Goal: Obtain resource: Download file/media

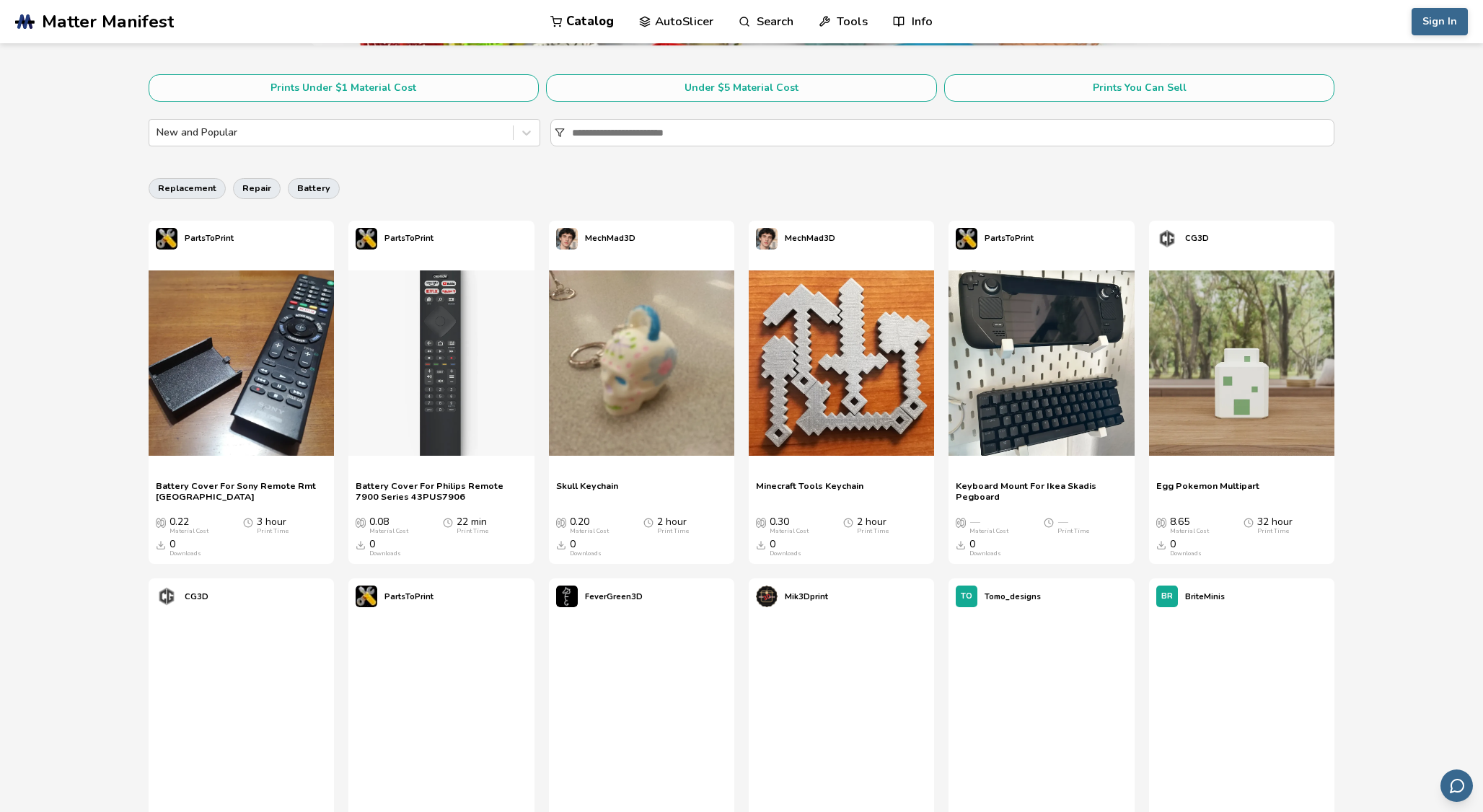
scroll to position [300, 0]
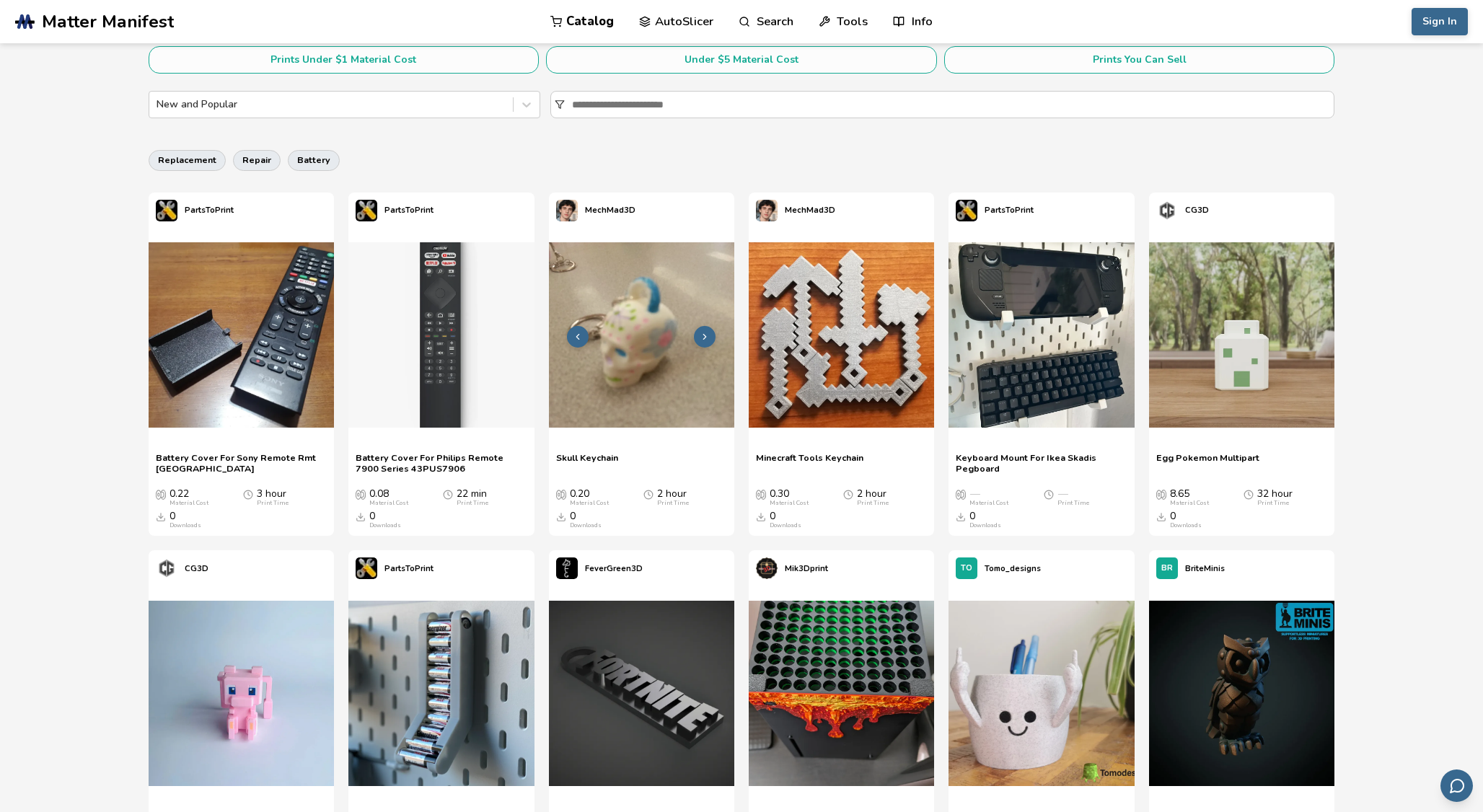
click at [708, 335] on icon at bounding box center [705, 337] width 10 height 10
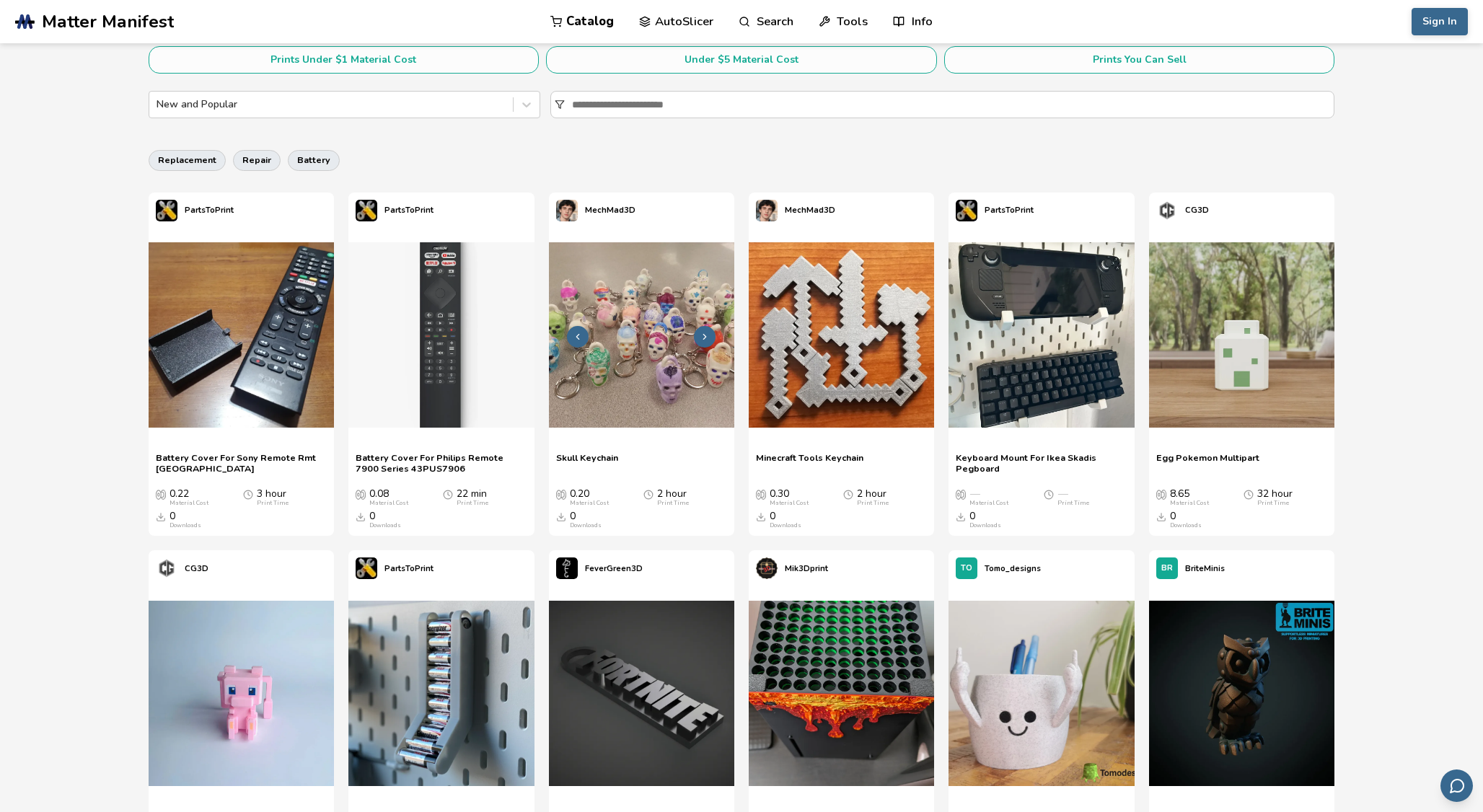
click at [707, 336] on icon at bounding box center [705, 337] width 10 height 10
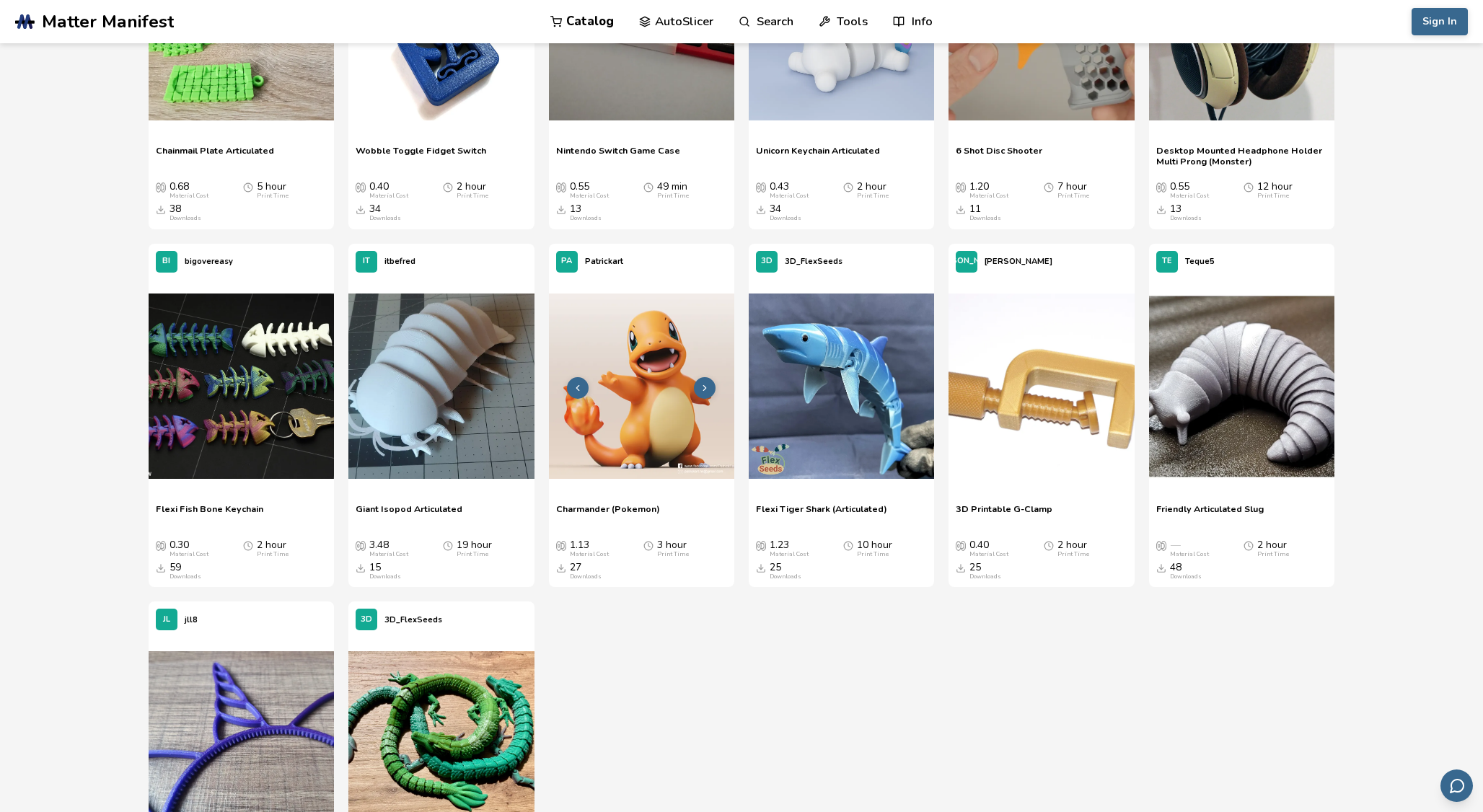
scroll to position [3132, 0]
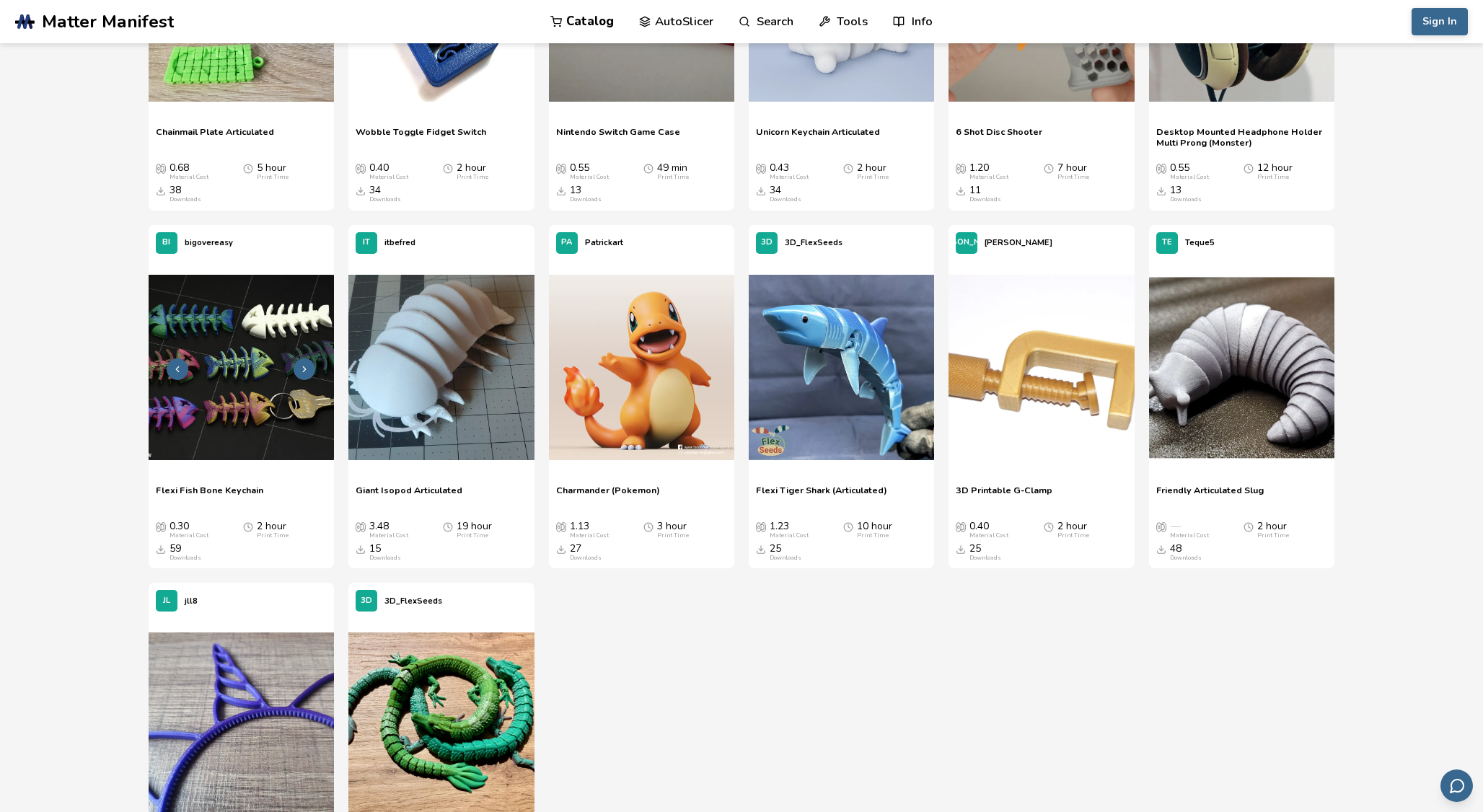
click at [228, 365] on img at bounding box center [241, 367] width 185 height 185
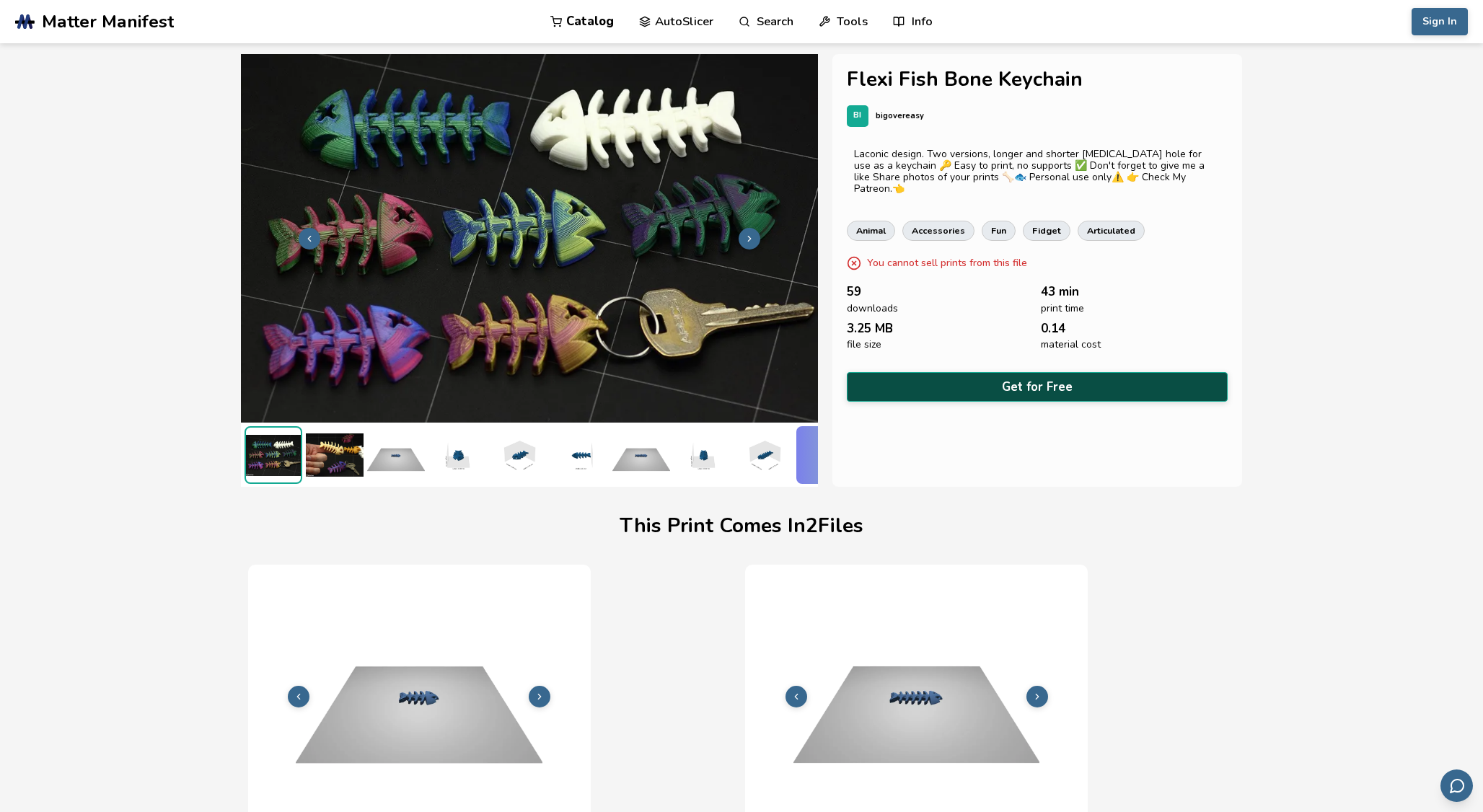
click at [983, 380] on button "Get for Free" at bounding box center [1037, 386] width 381 height 29
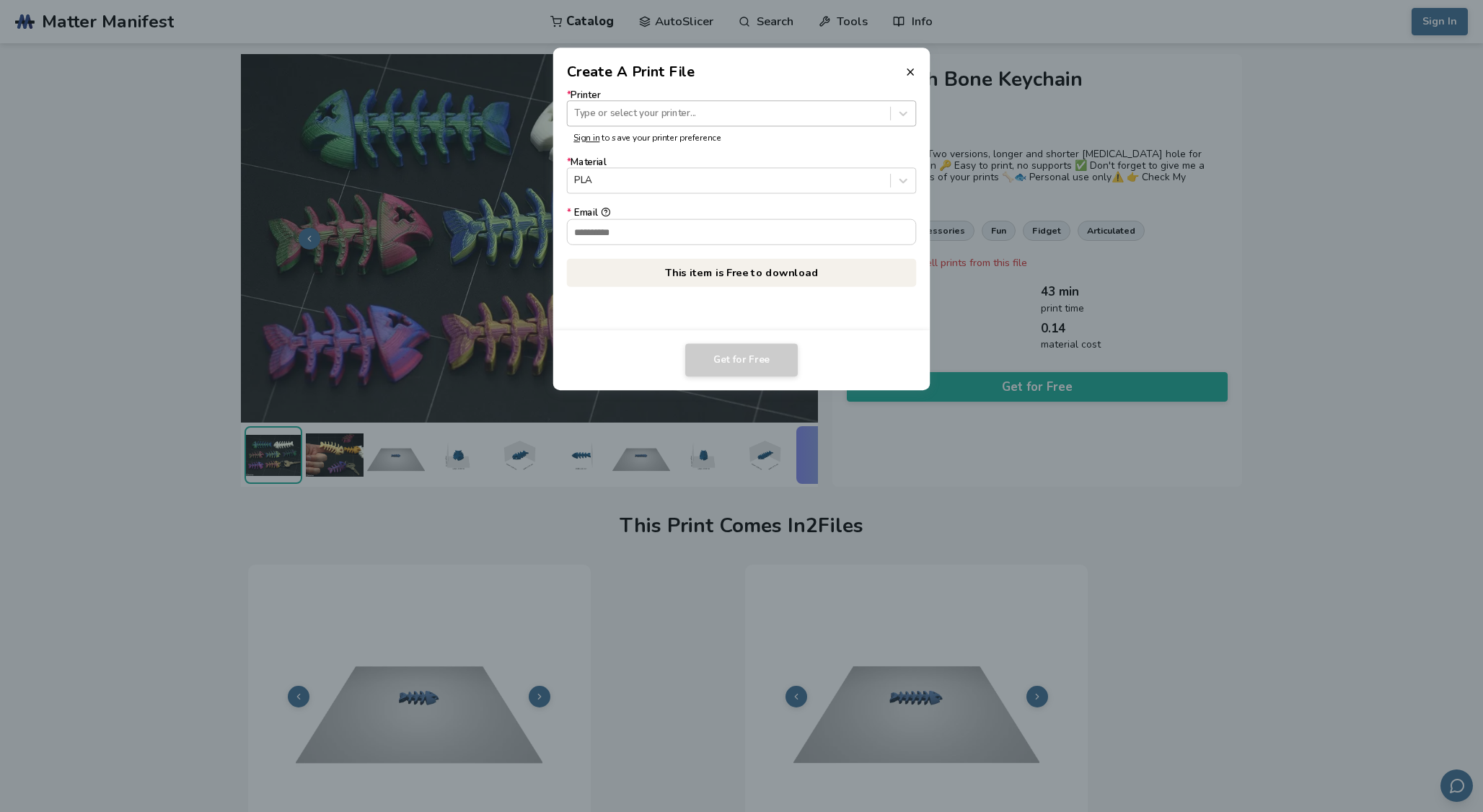
click at [690, 114] on div "Type or select your printer..." at bounding box center [728, 113] width 309 height 11
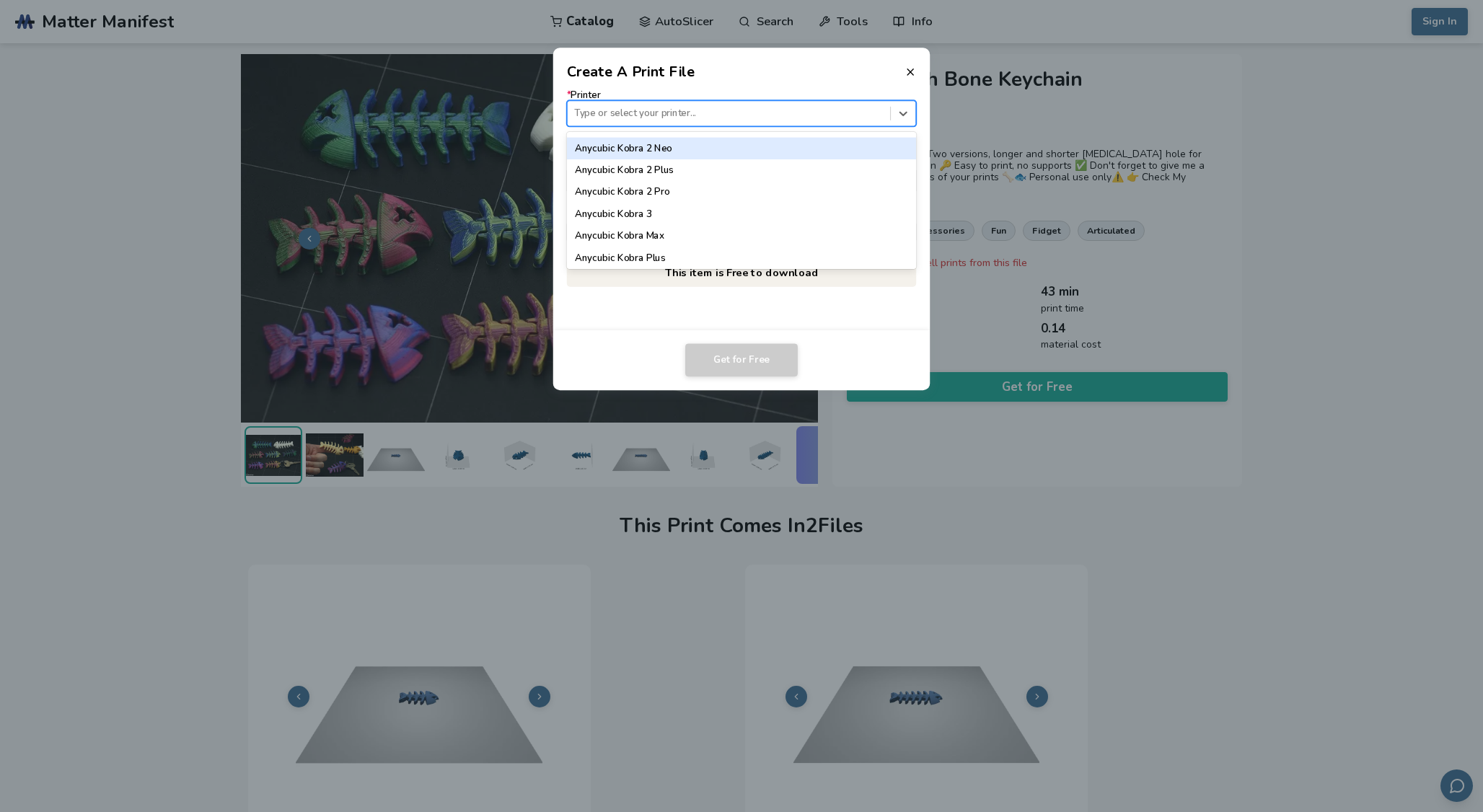
scroll to position [183, 0]
type input "*****"
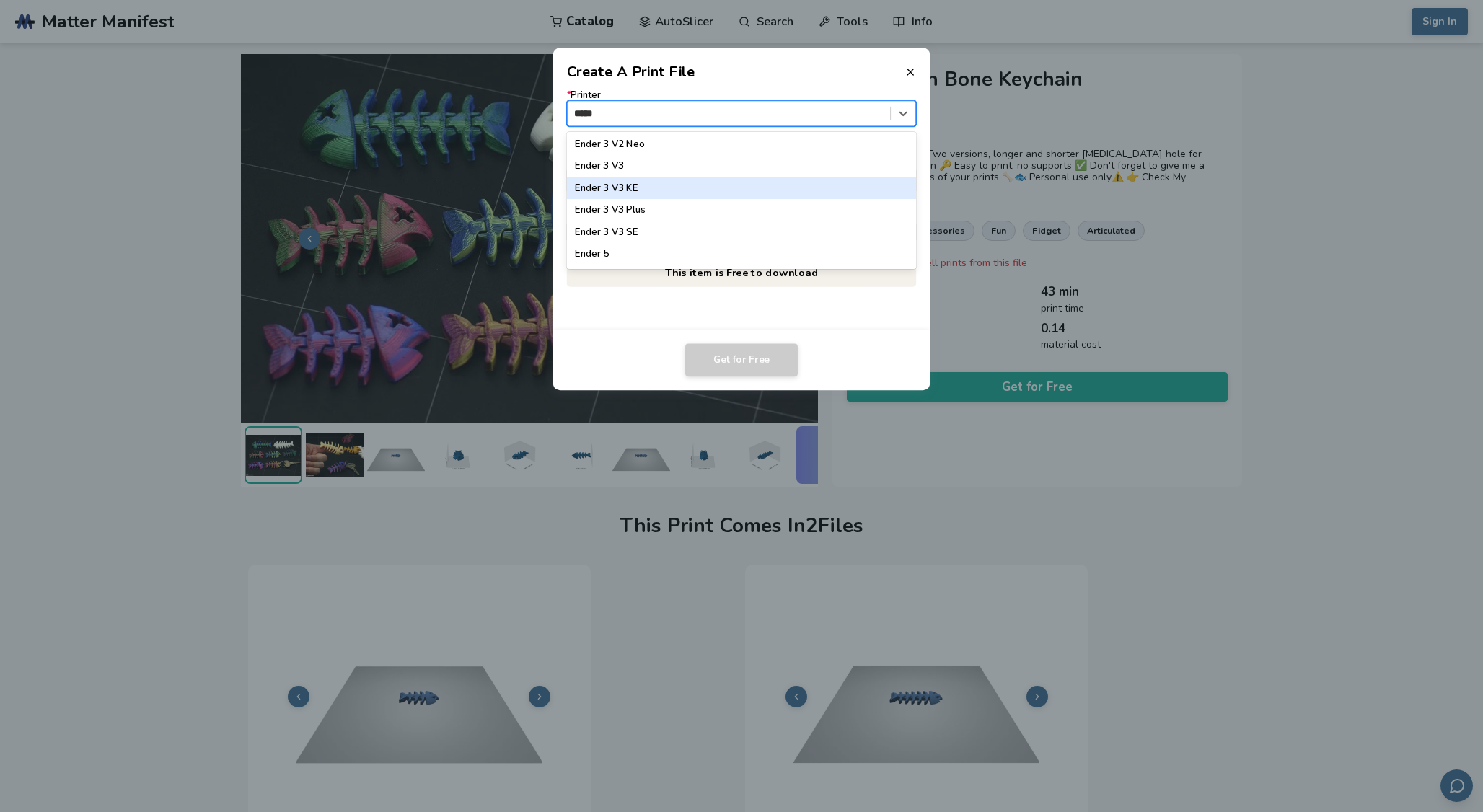
scroll to position [210, 0]
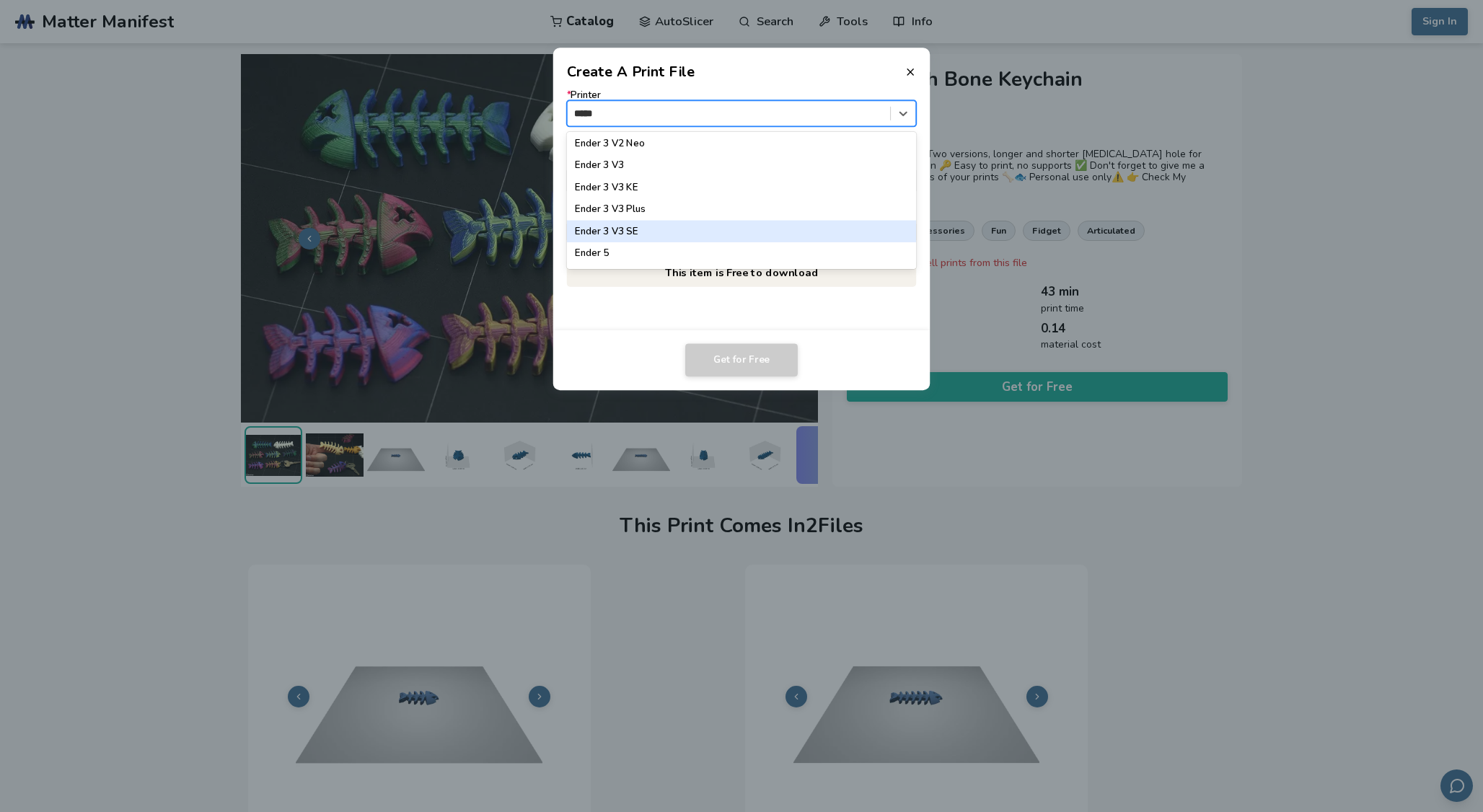
click at [676, 223] on div "Ender 3 V3 SE" at bounding box center [742, 232] width 349 height 22
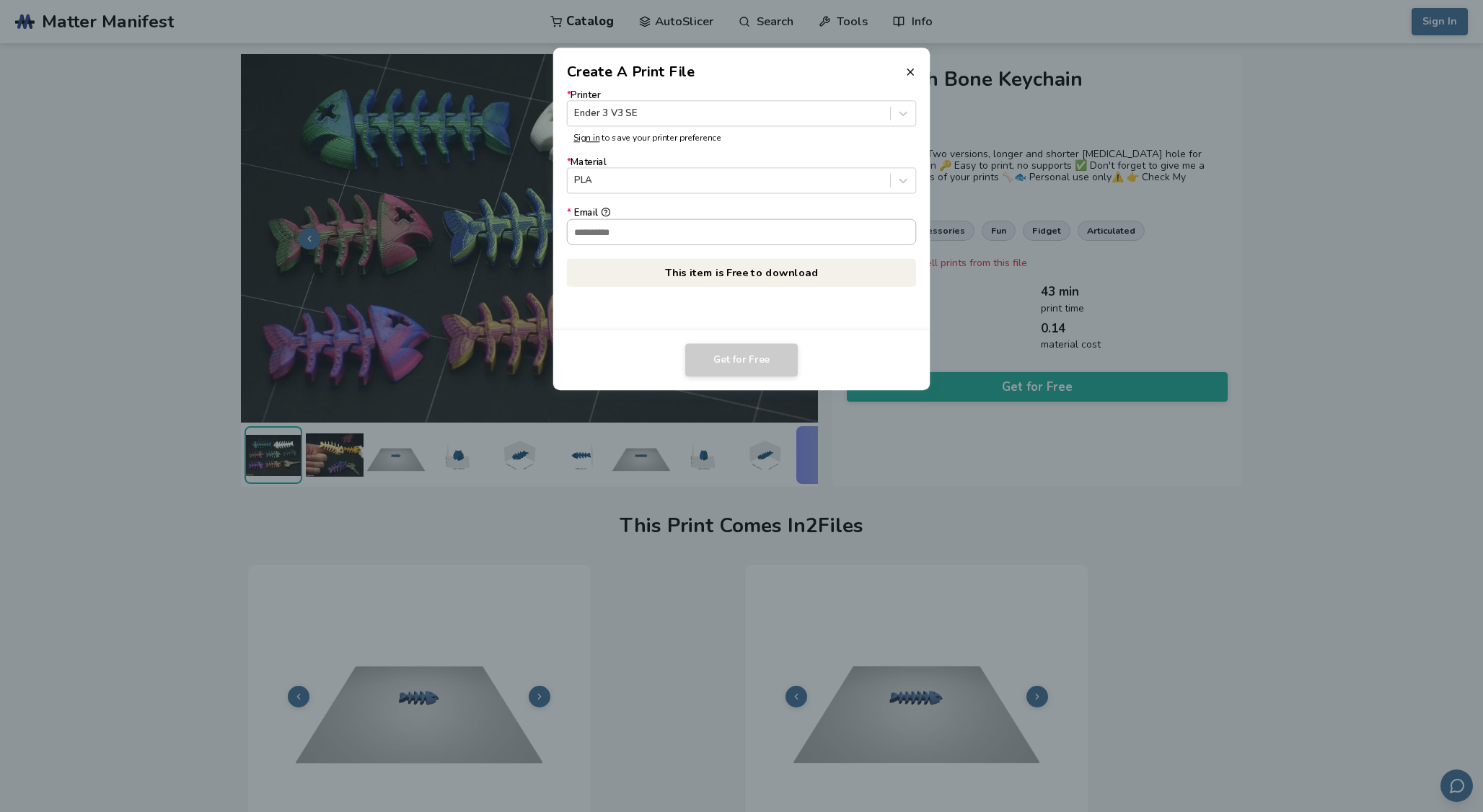
click at [674, 233] on input "* Email" at bounding box center [742, 231] width 349 height 24
type input "**********"
click at [726, 370] on button "Get for Free" at bounding box center [741, 360] width 113 height 33
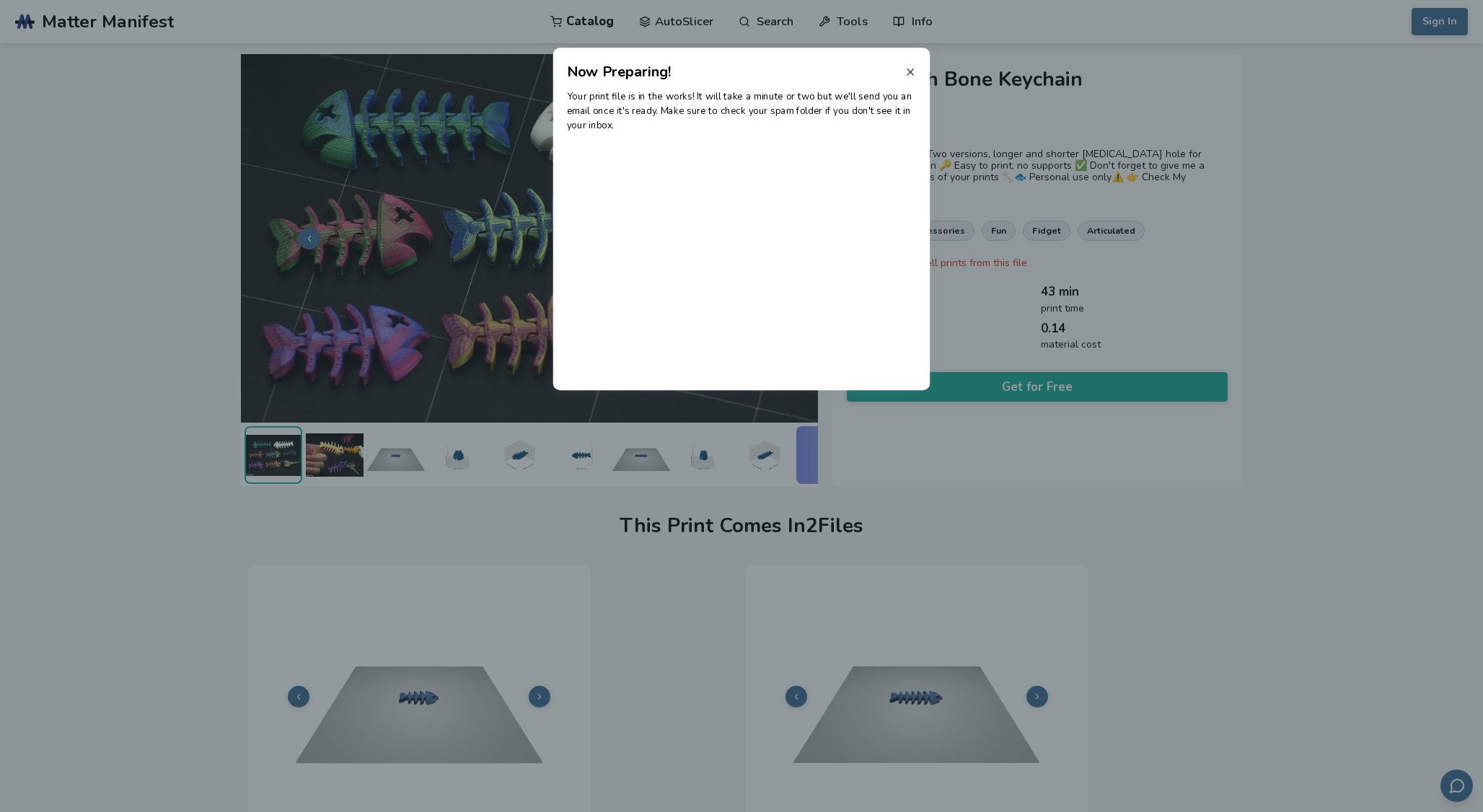
click at [910, 67] on icon at bounding box center [910, 73] width 12 height 12
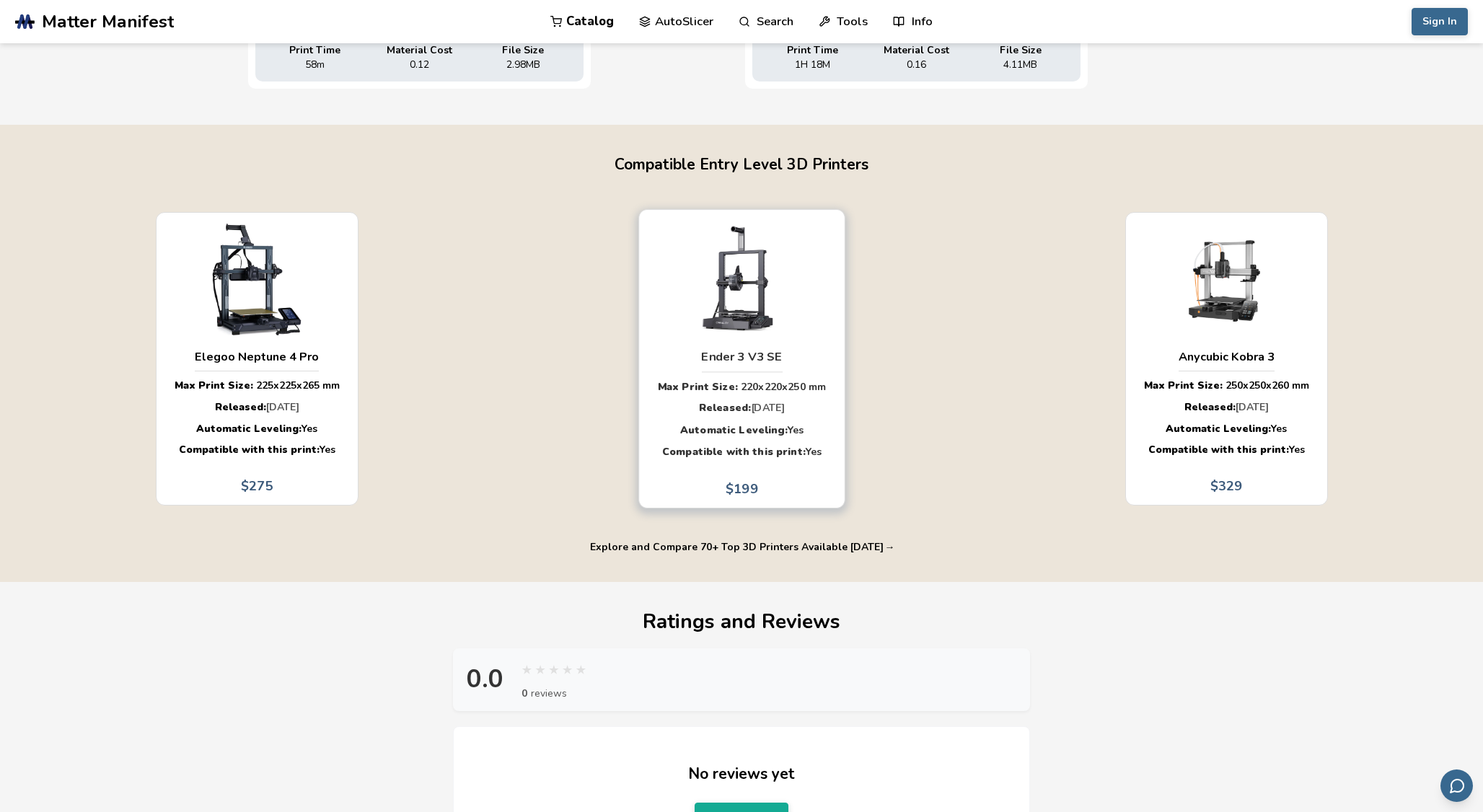
scroll to position [754, 0]
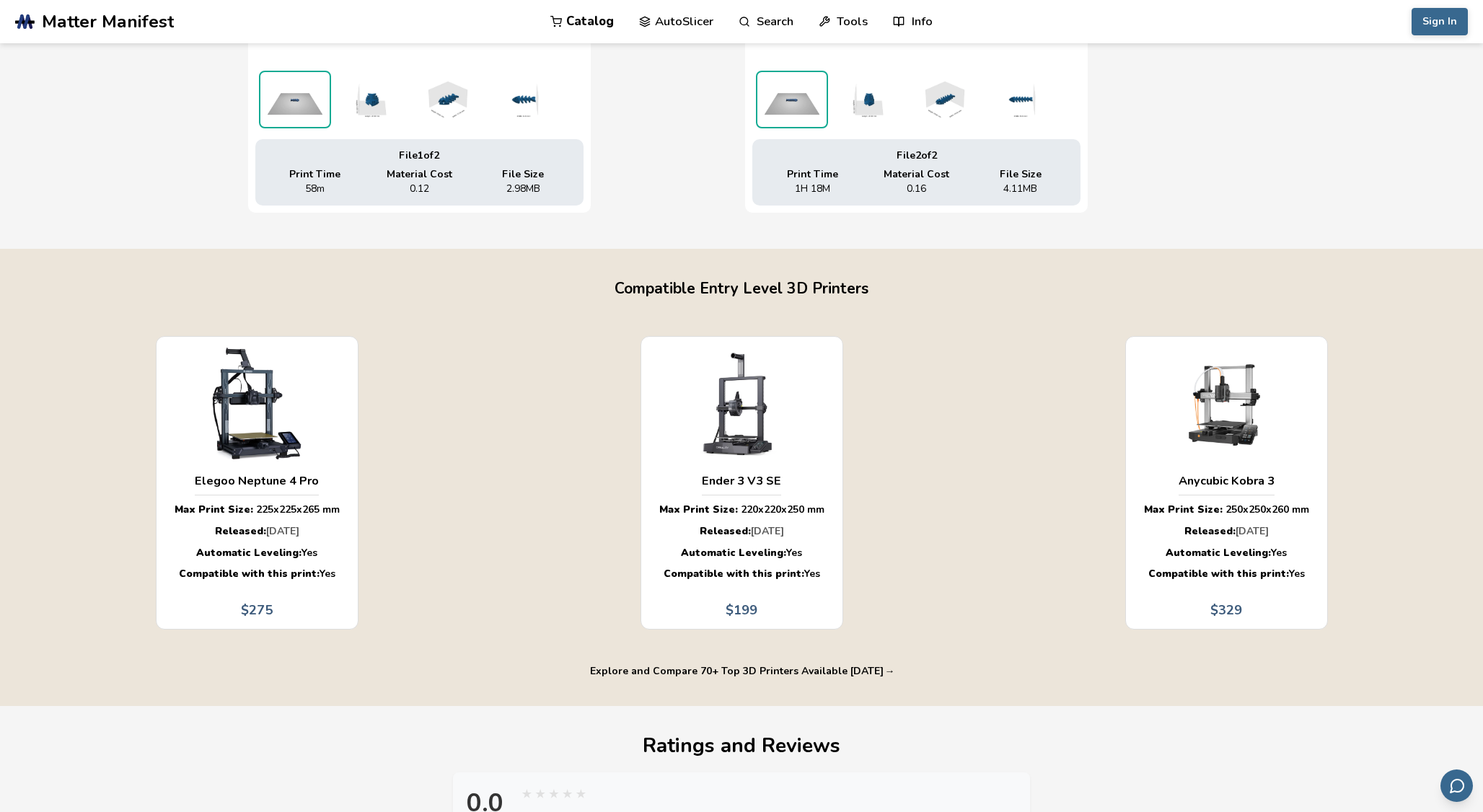
click at [375, 108] on img at bounding box center [370, 99] width 72 height 58
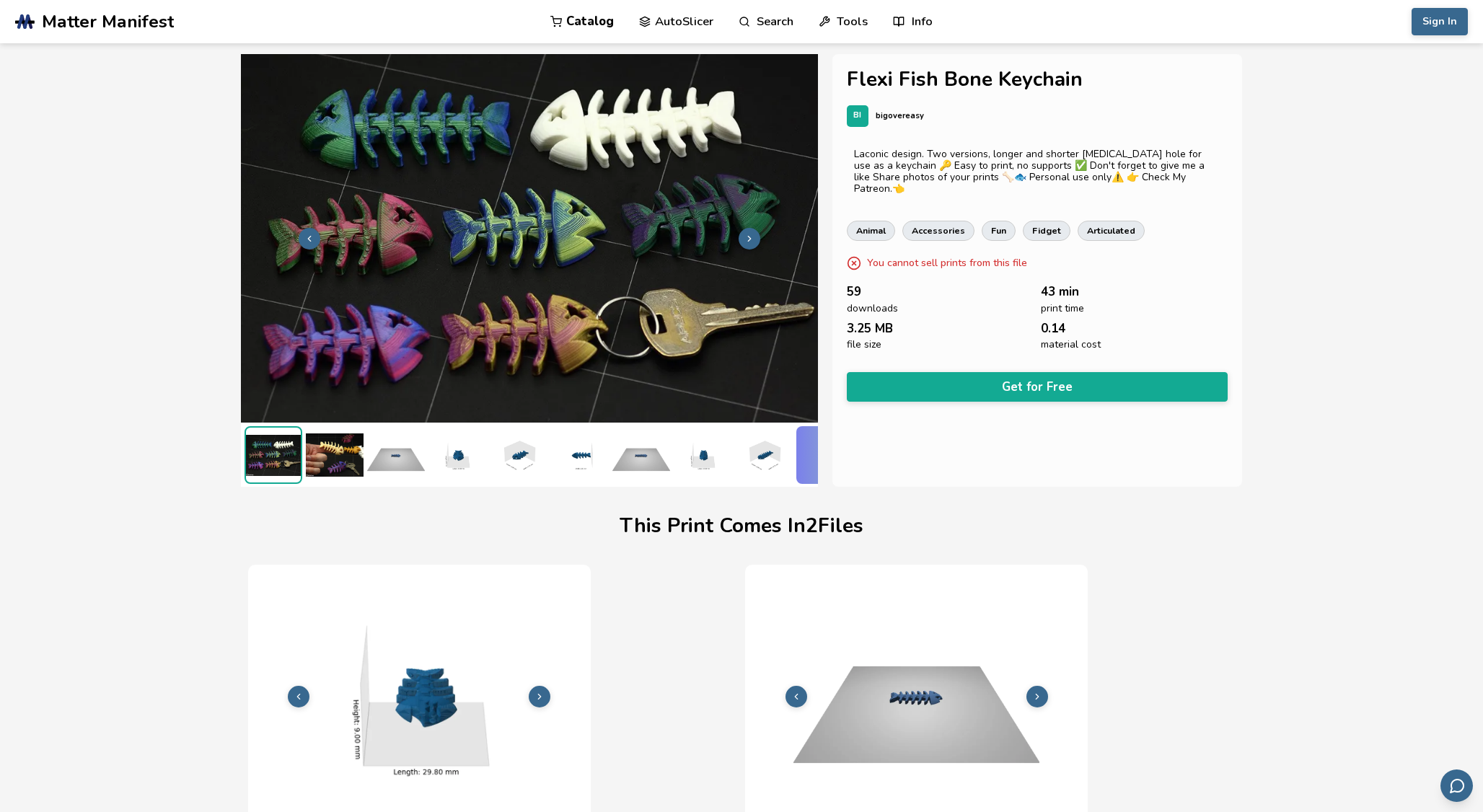
scroll to position [0, 0]
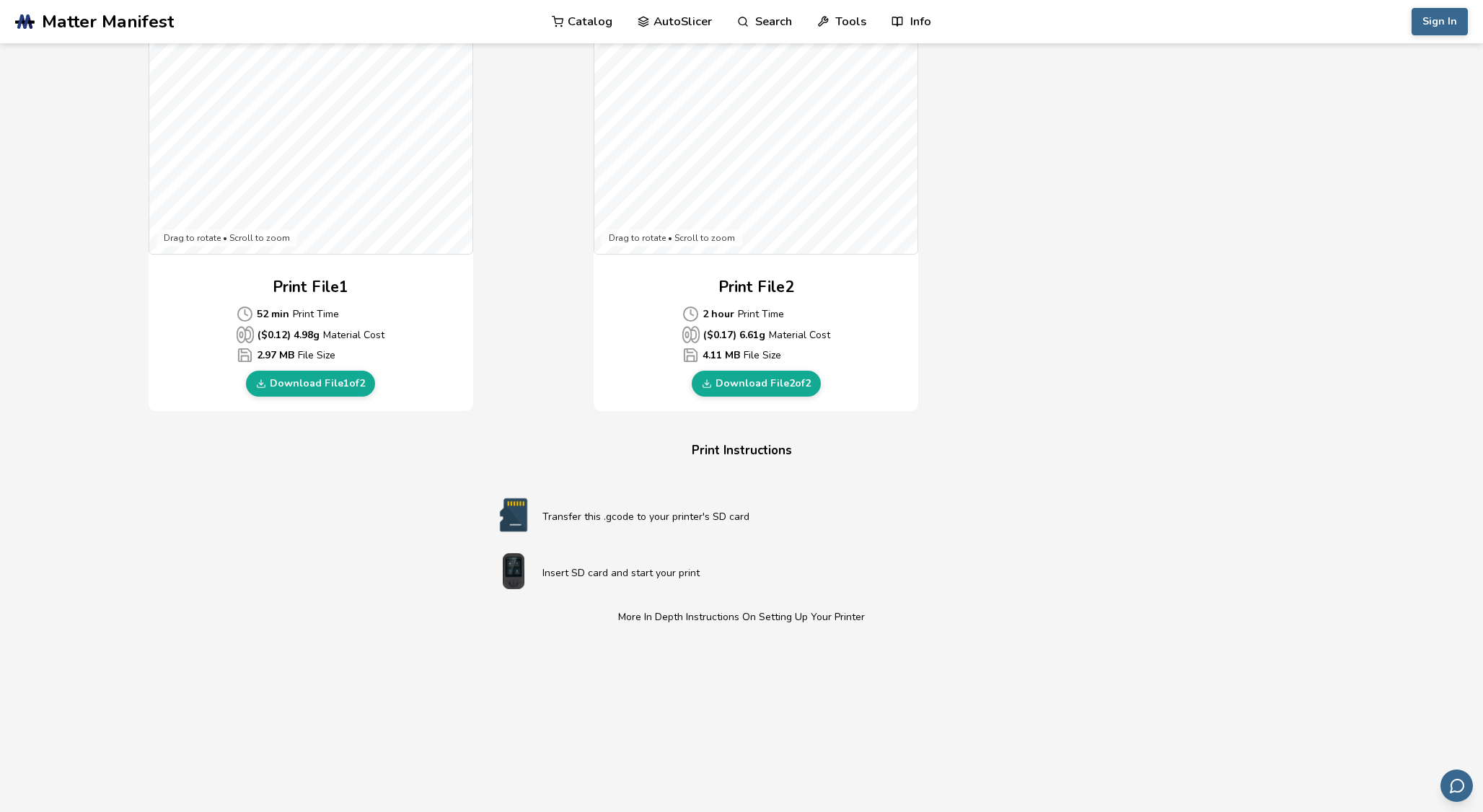
scroll to position [259, 0]
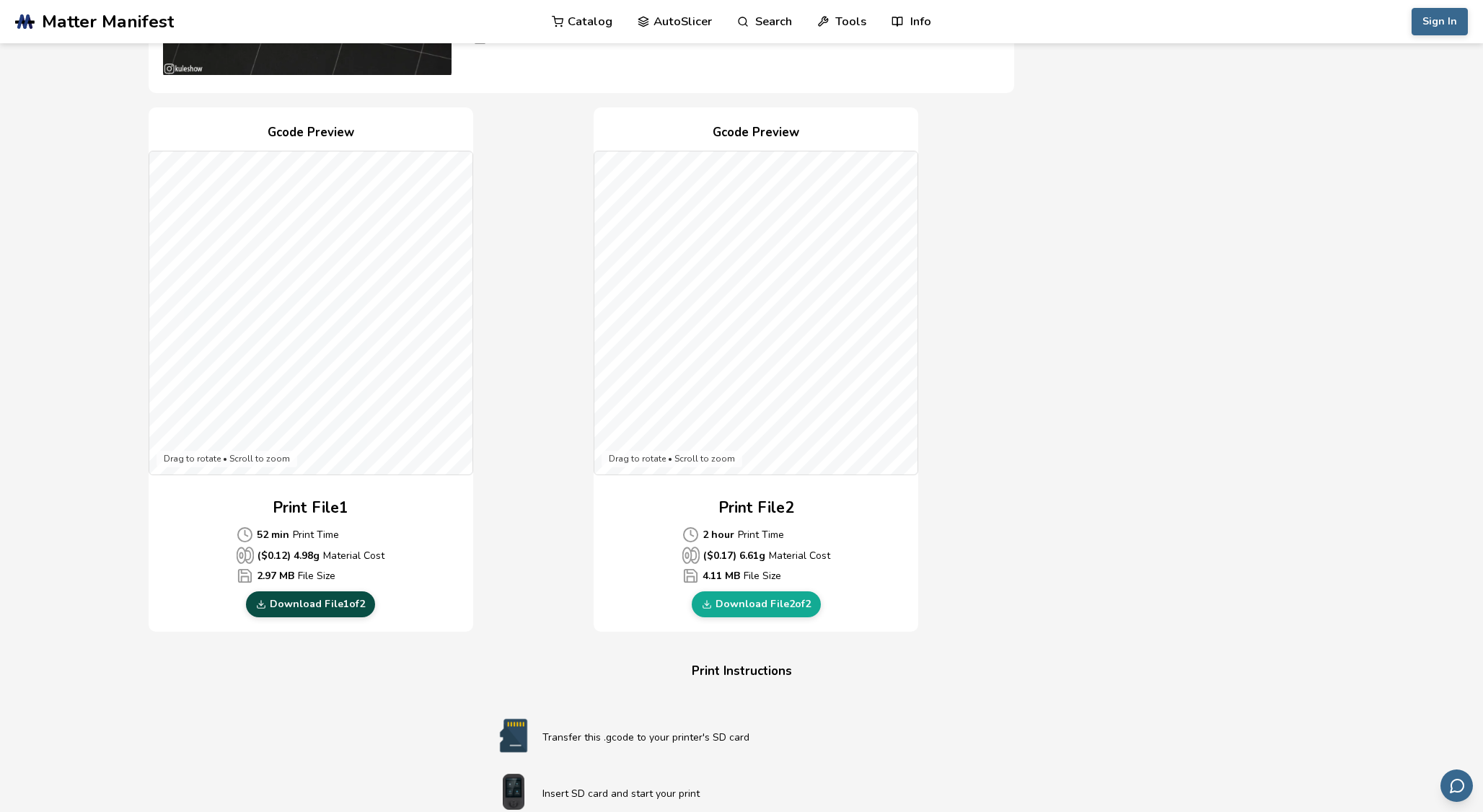
click at [343, 609] on link "Download File 1 of 2" at bounding box center [310, 604] width 129 height 26
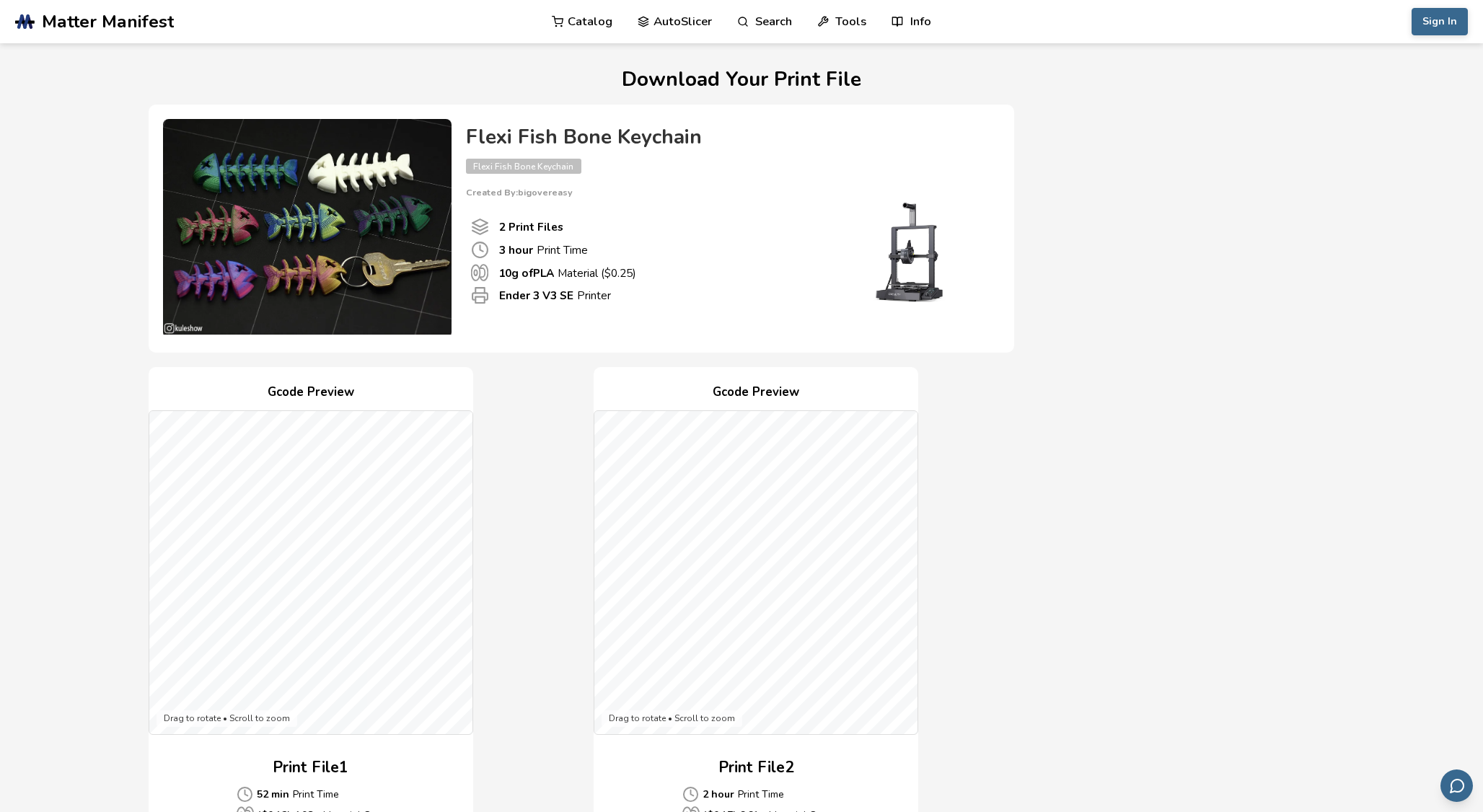
scroll to position [0, 0]
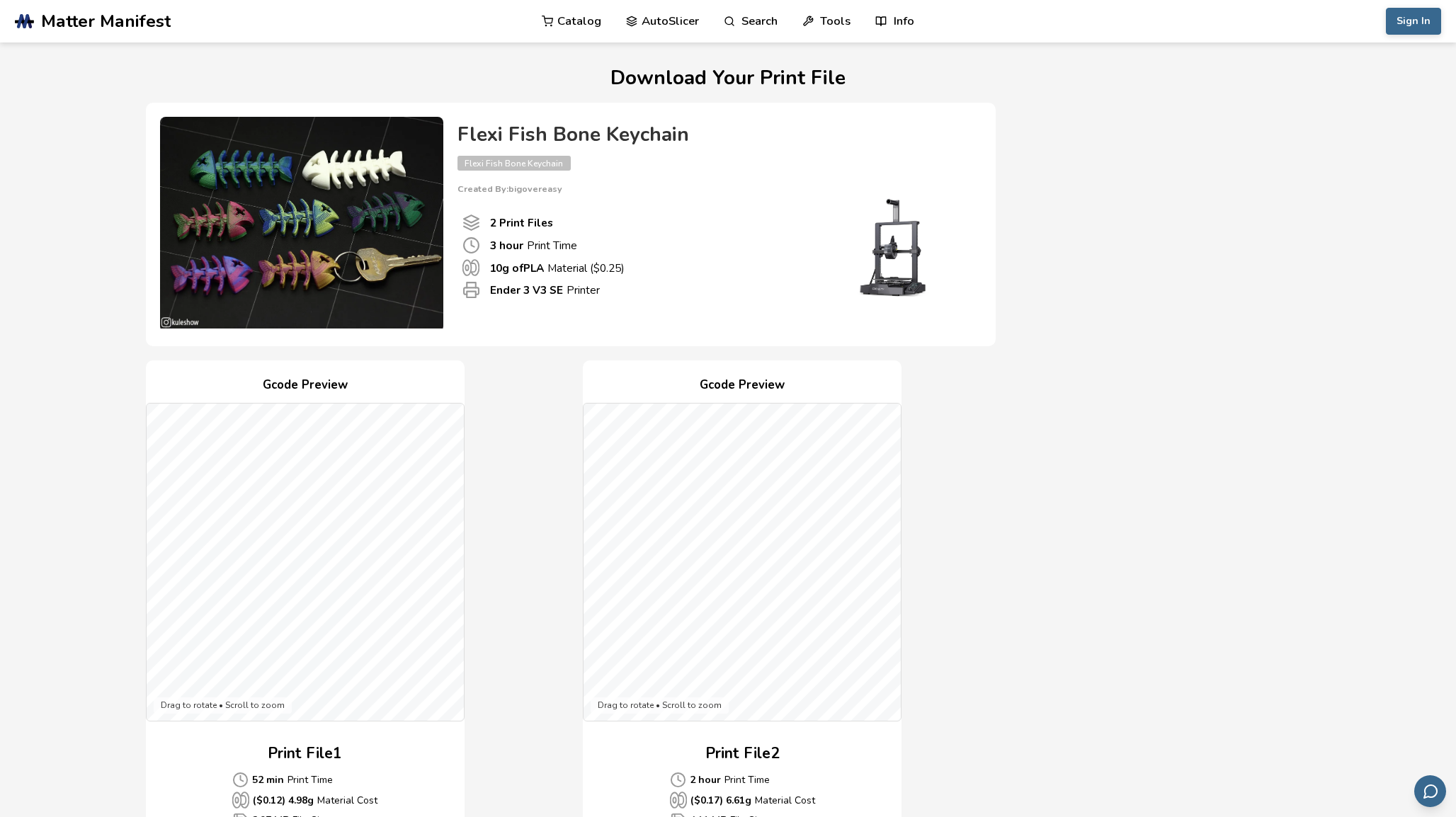
click at [142, 22] on span "Matter Manifest" at bounding box center [106, 21] width 129 height 20
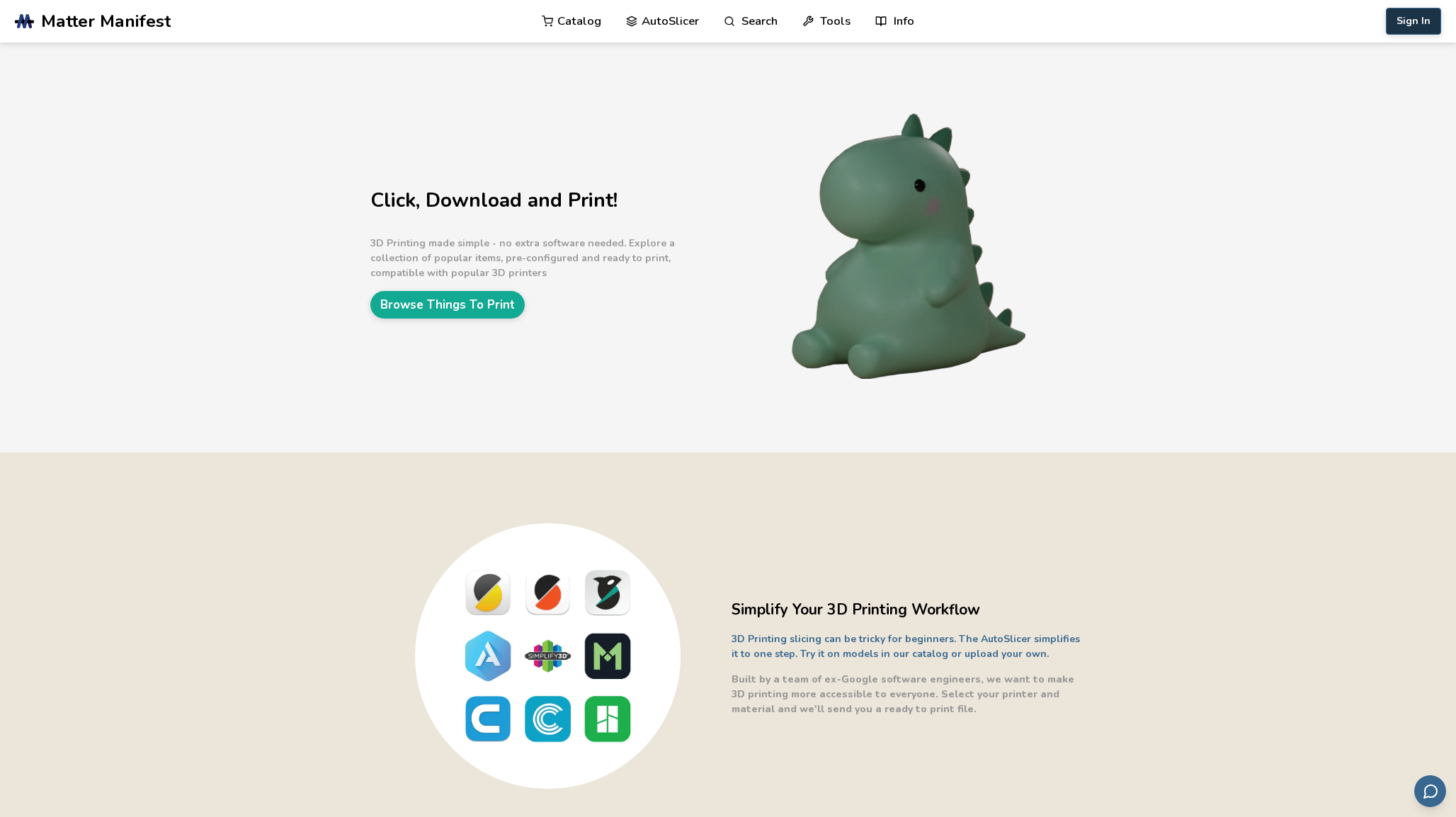
click at [1417, 19] on button "Sign In" at bounding box center [1413, 21] width 55 height 27
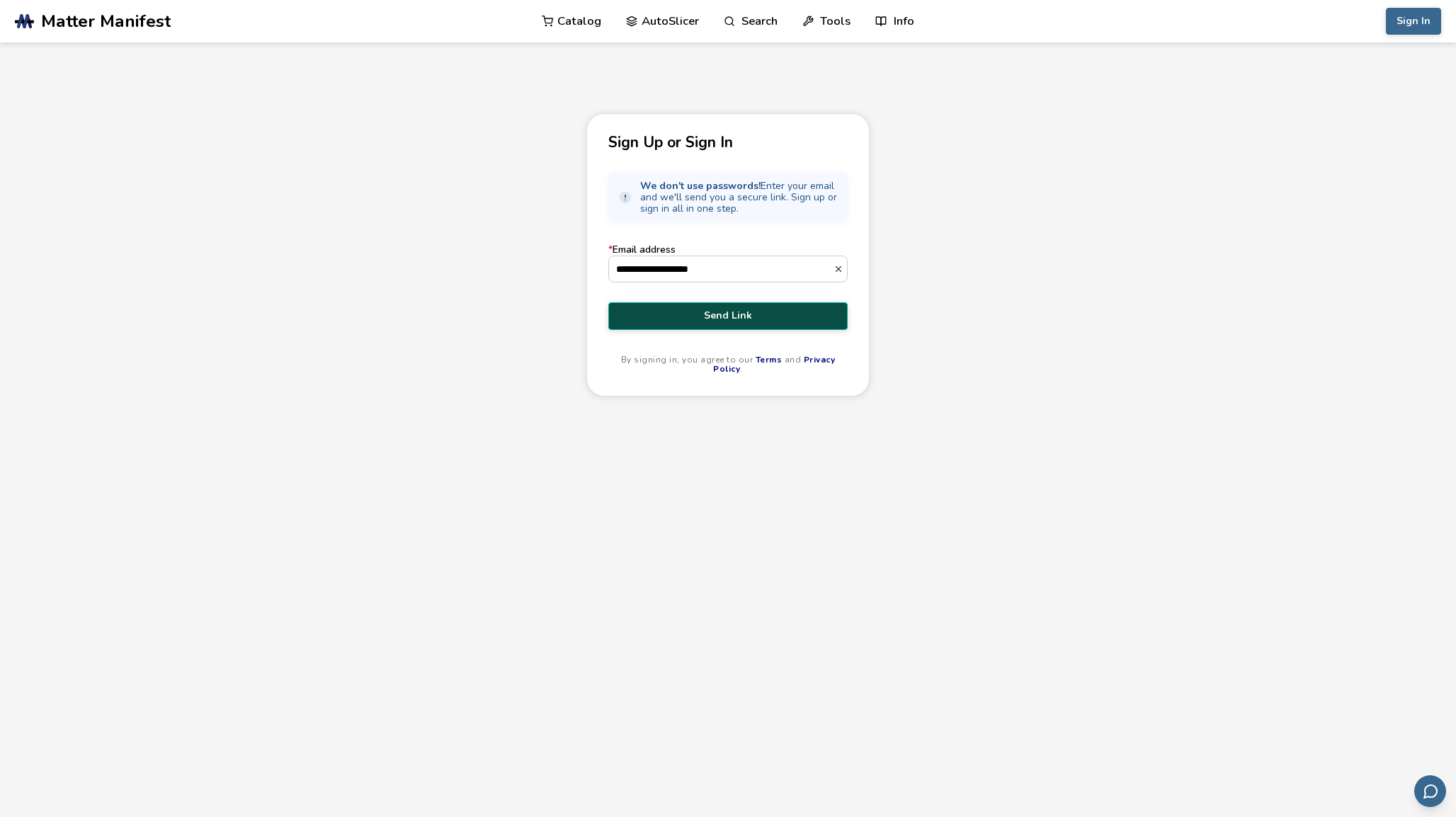
type input "**********"
click at [758, 324] on button "Send Link" at bounding box center [728, 315] width 239 height 27
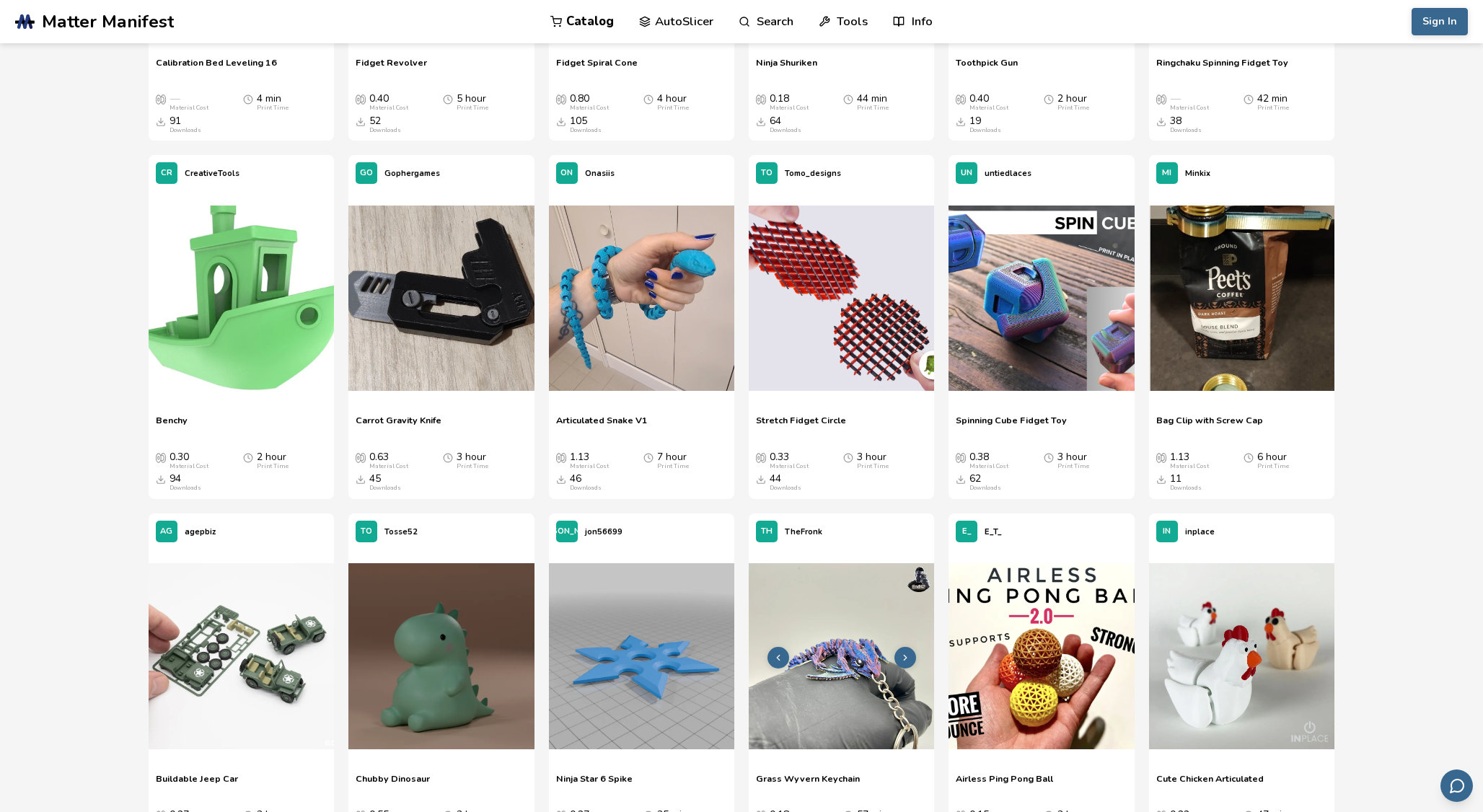
scroll to position [689, 0]
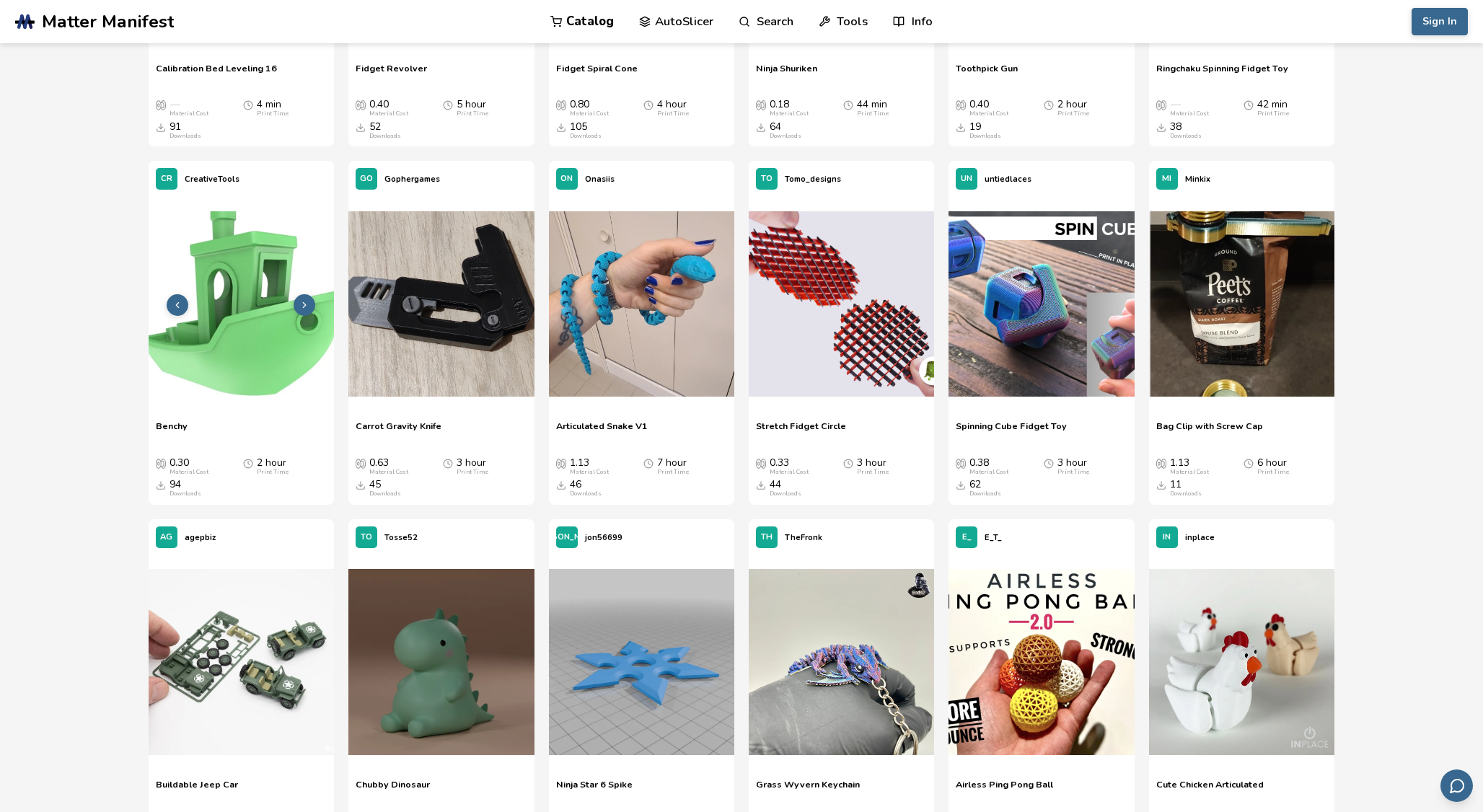
click at [269, 298] on img at bounding box center [241, 303] width 185 height 185
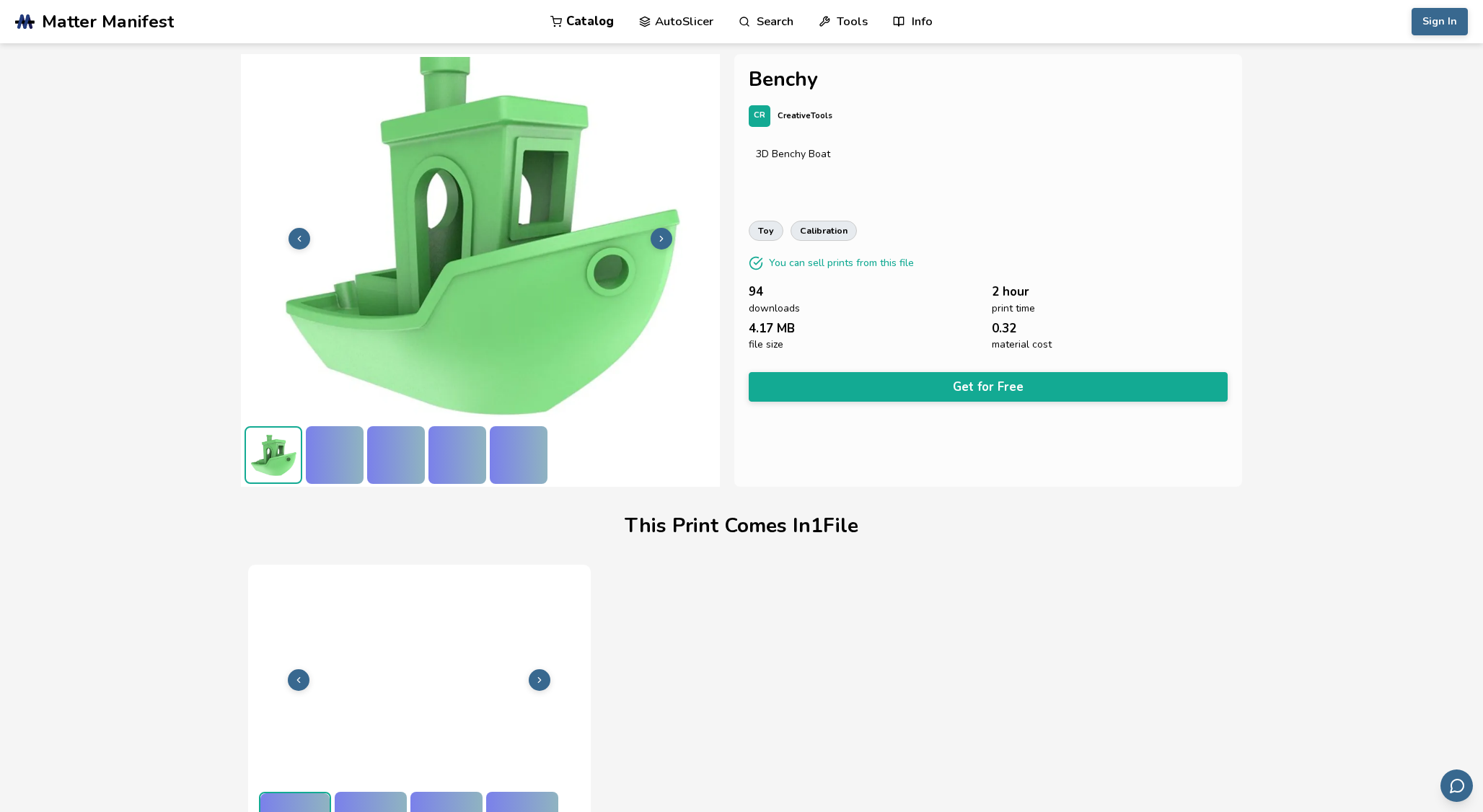
scroll to position [38, 0]
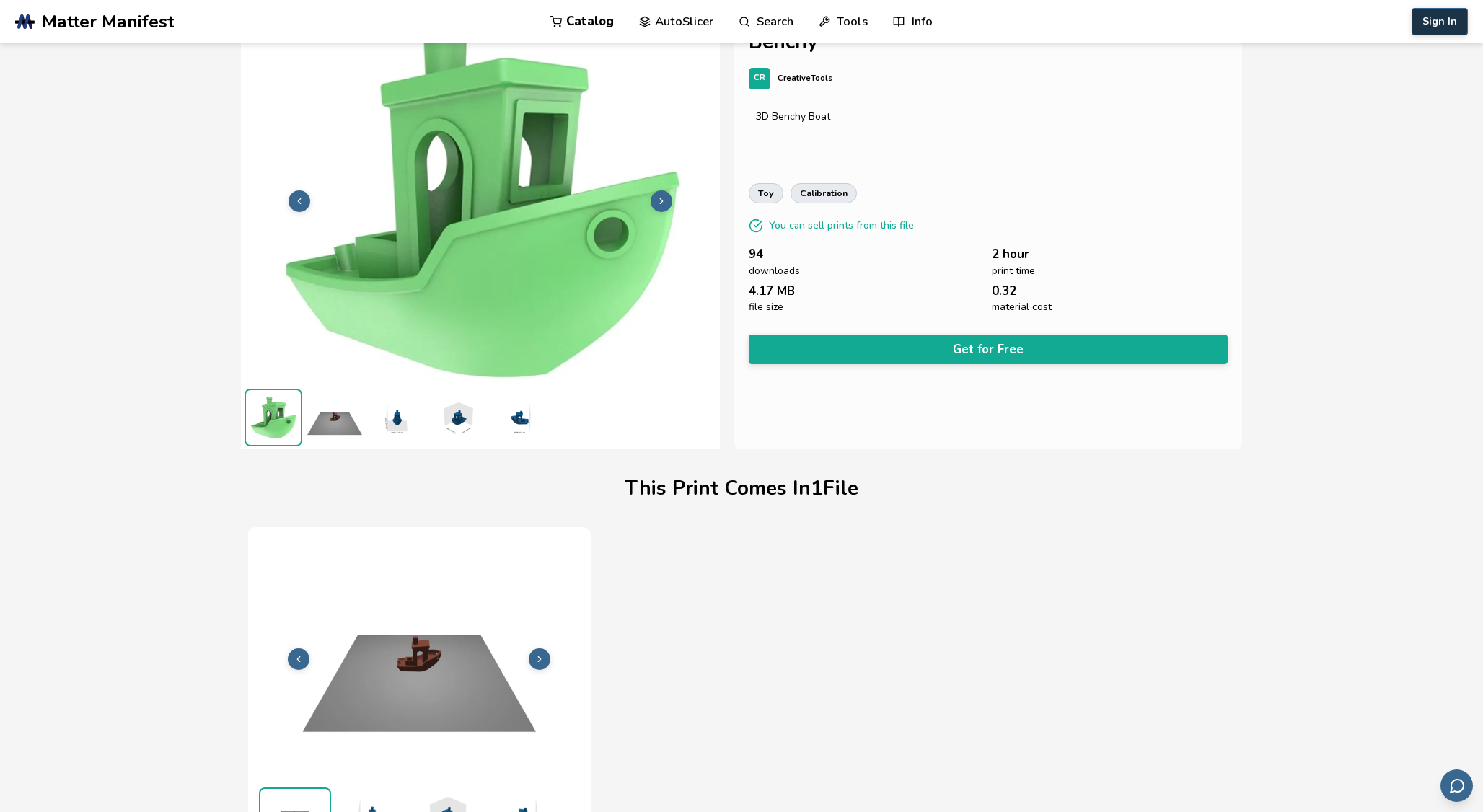
click at [1430, 21] on button "Sign In" at bounding box center [1439, 22] width 56 height 28
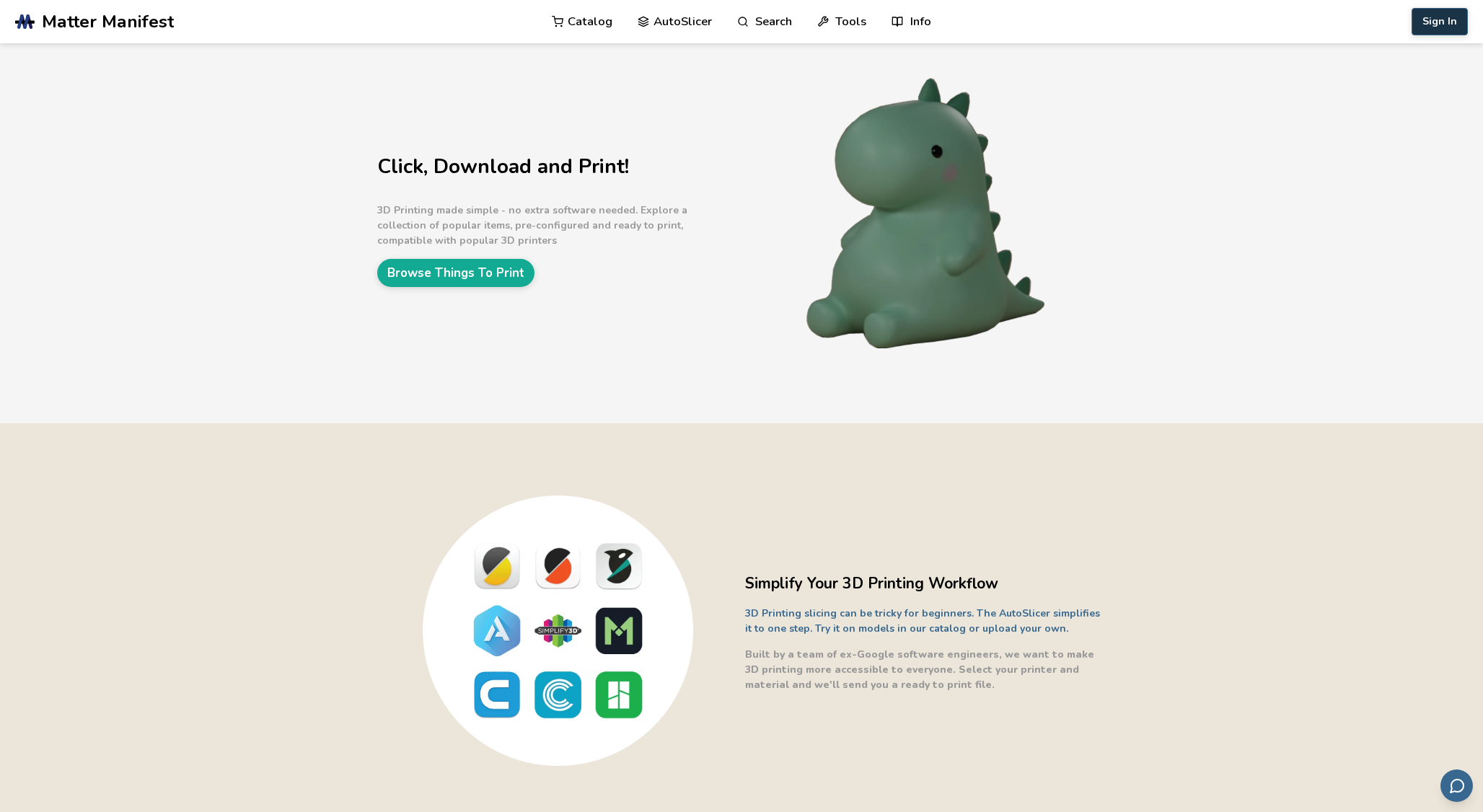
click at [1437, 27] on button "Sign In" at bounding box center [1439, 22] width 56 height 28
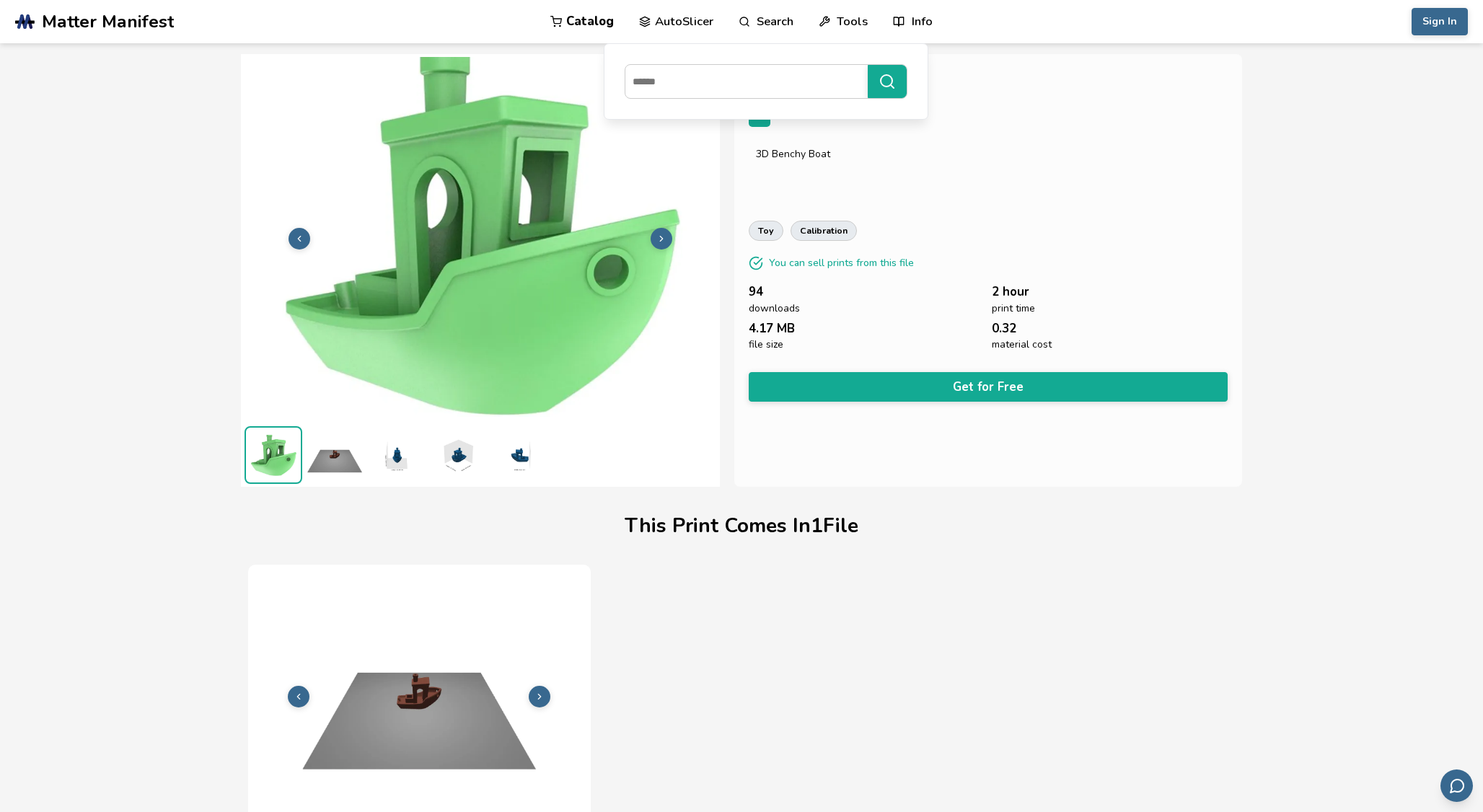
click at [971, 395] on div "**********" at bounding box center [988, 270] width 508 height 433
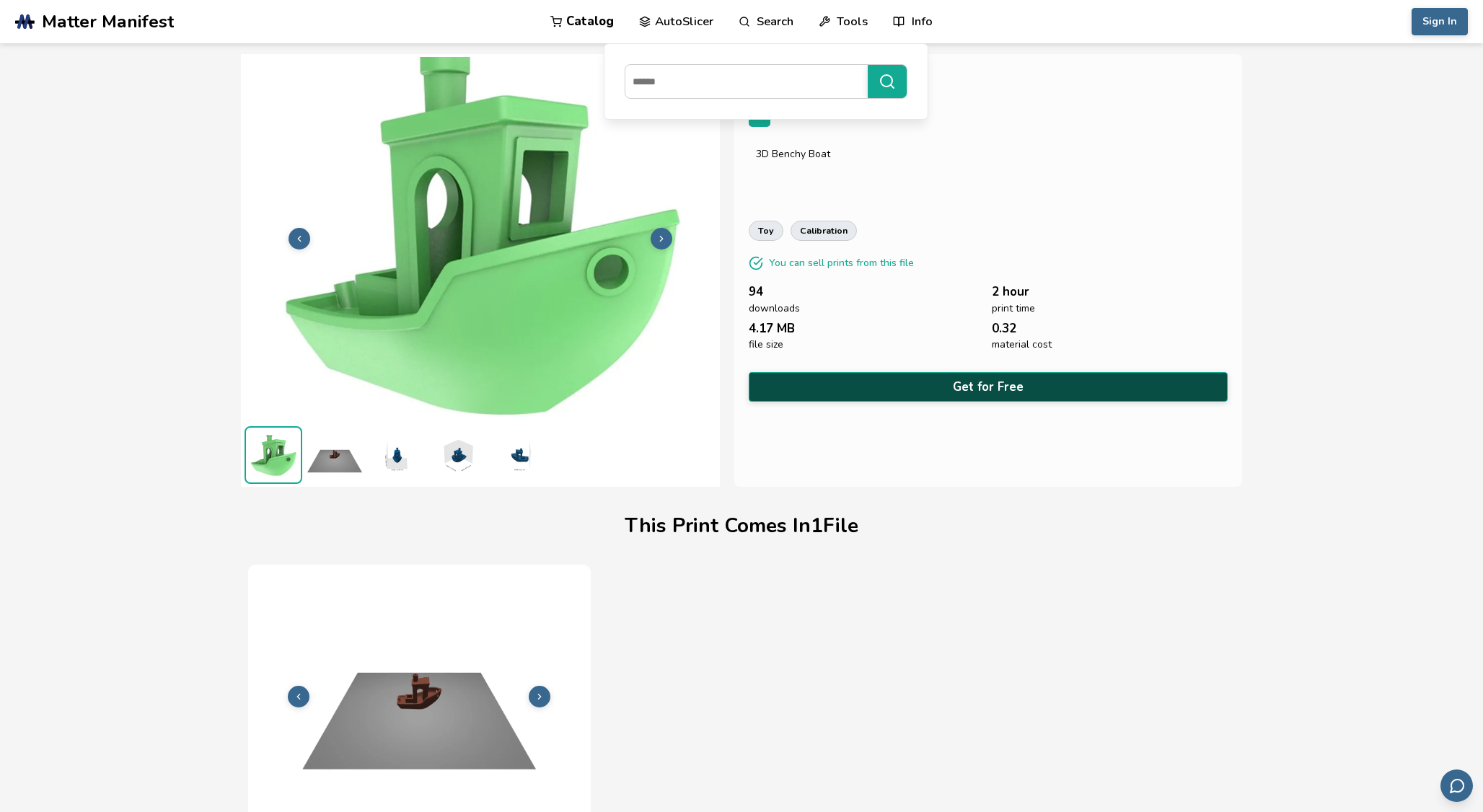
click at [970, 385] on button "Get for Free" at bounding box center [988, 386] width 479 height 29
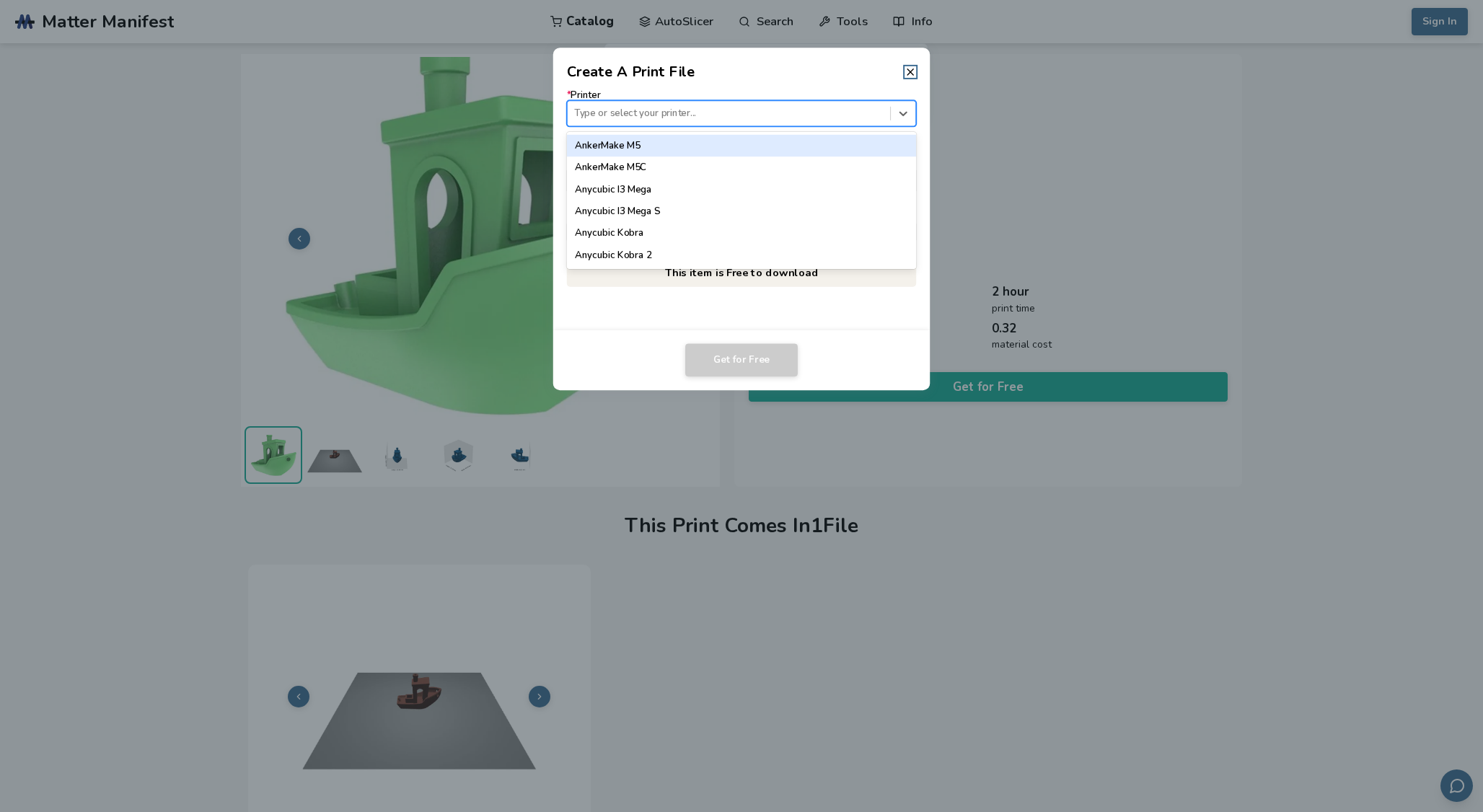
click at [769, 122] on div "Type or select your printer..." at bounding box center [728, 113] width 322 height 19
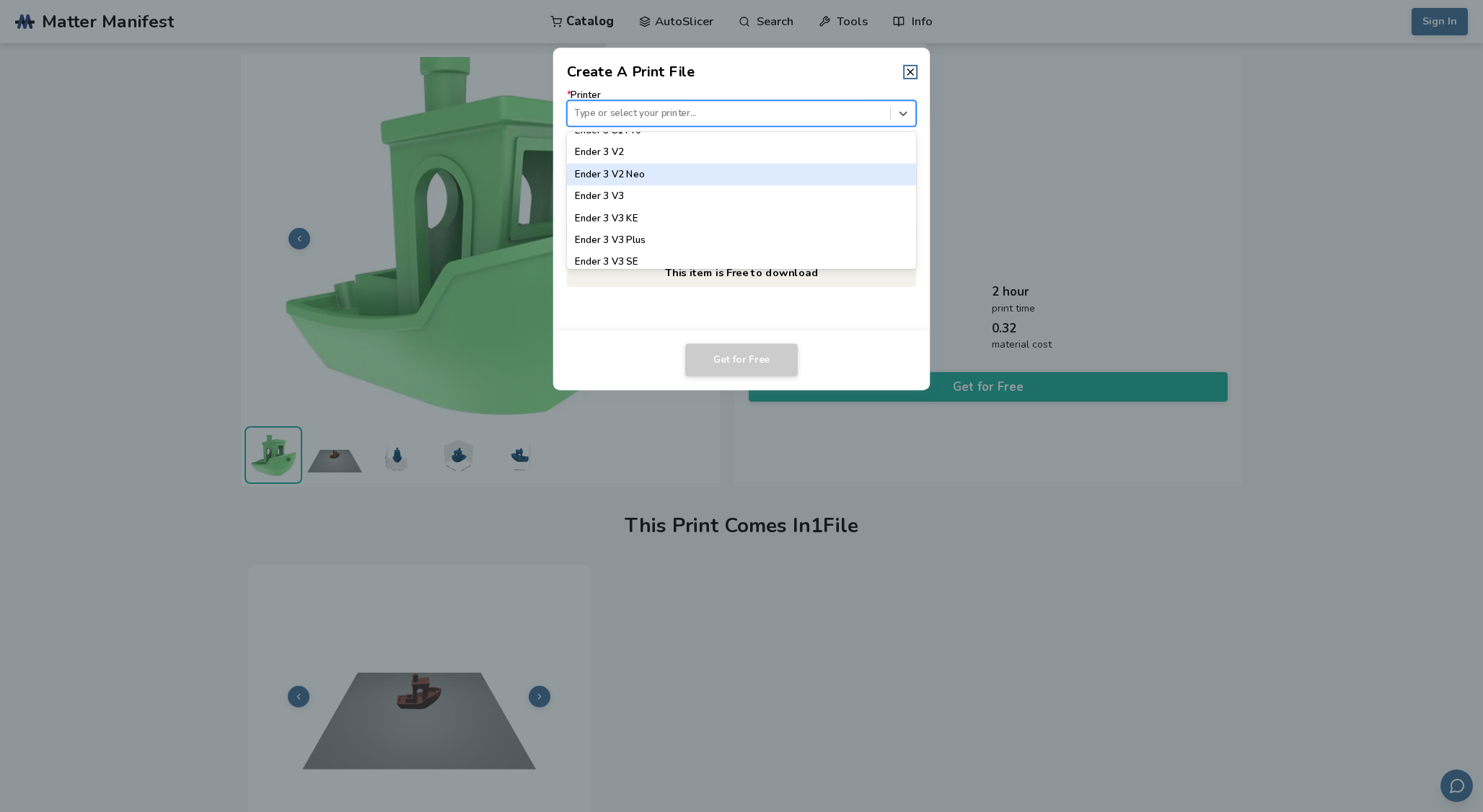
scroll to position [968, 0]
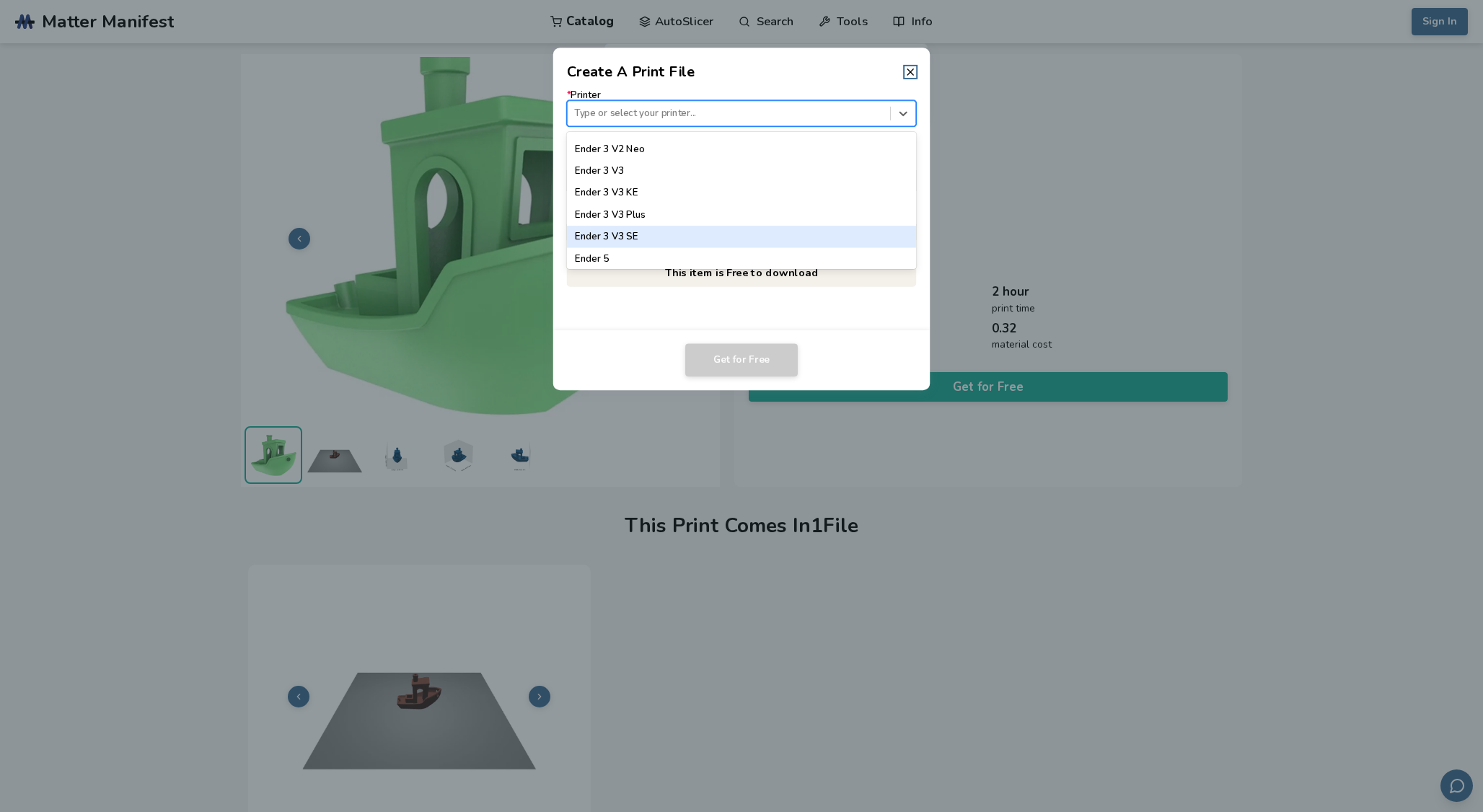
click at [721, 238] on div "Ender 3 V3 SE" at bounding box center [742, 237] width 349 height 22
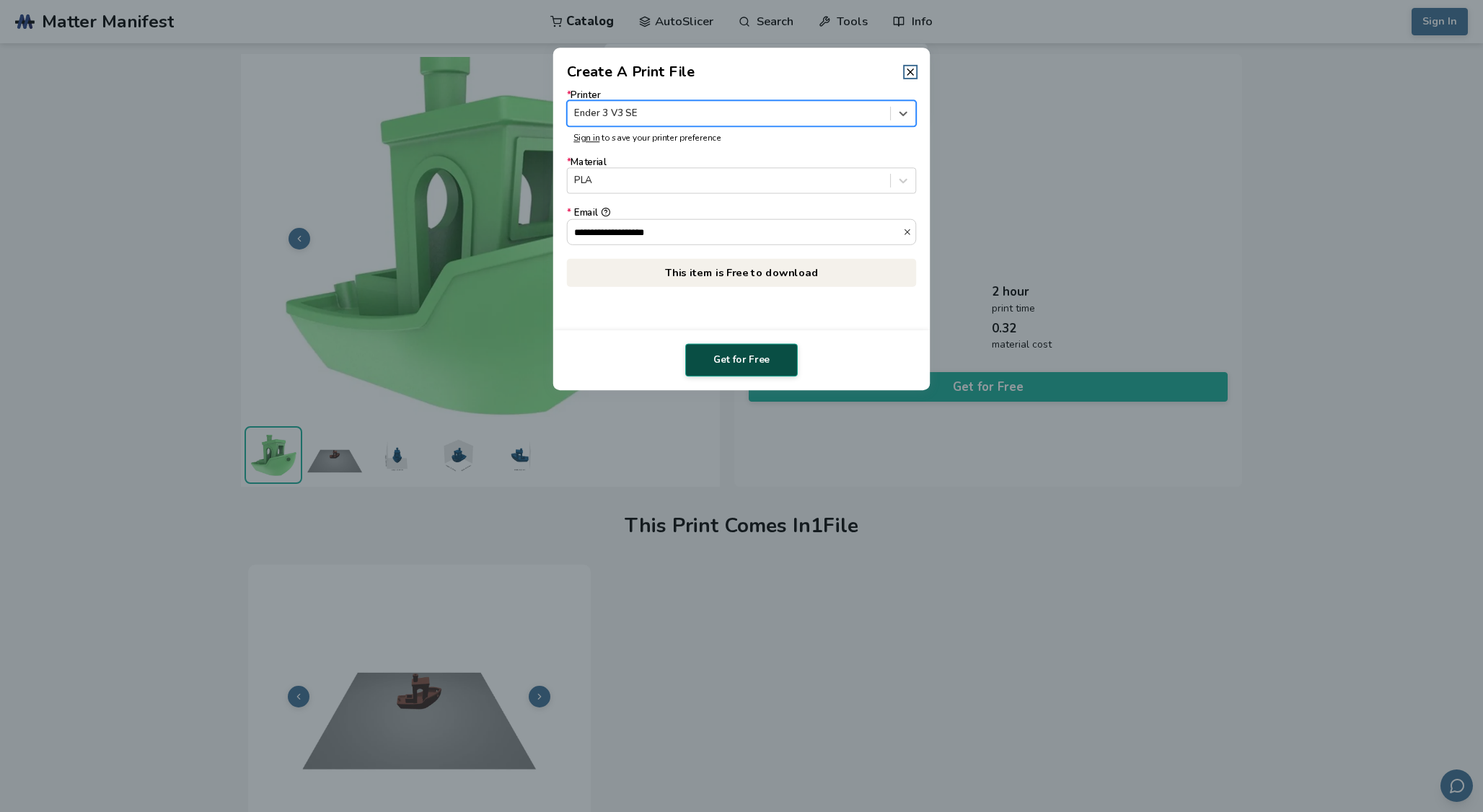
click at [767, 355] on button "Get for Free" at bounding box center [741, 360] width 113 height 33
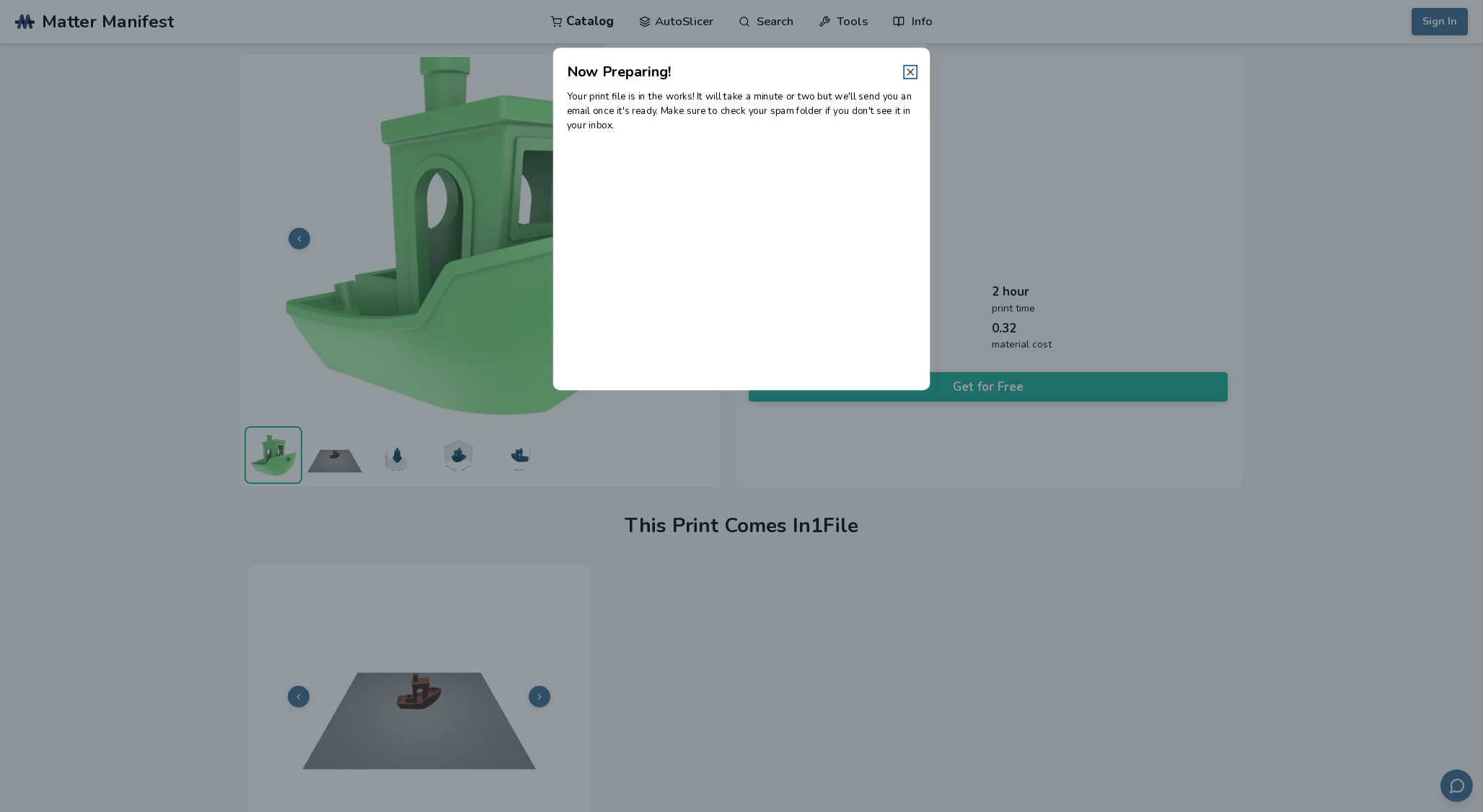
click at [908, 72] on icon at bounding box center [910, 73] width 12 height 12
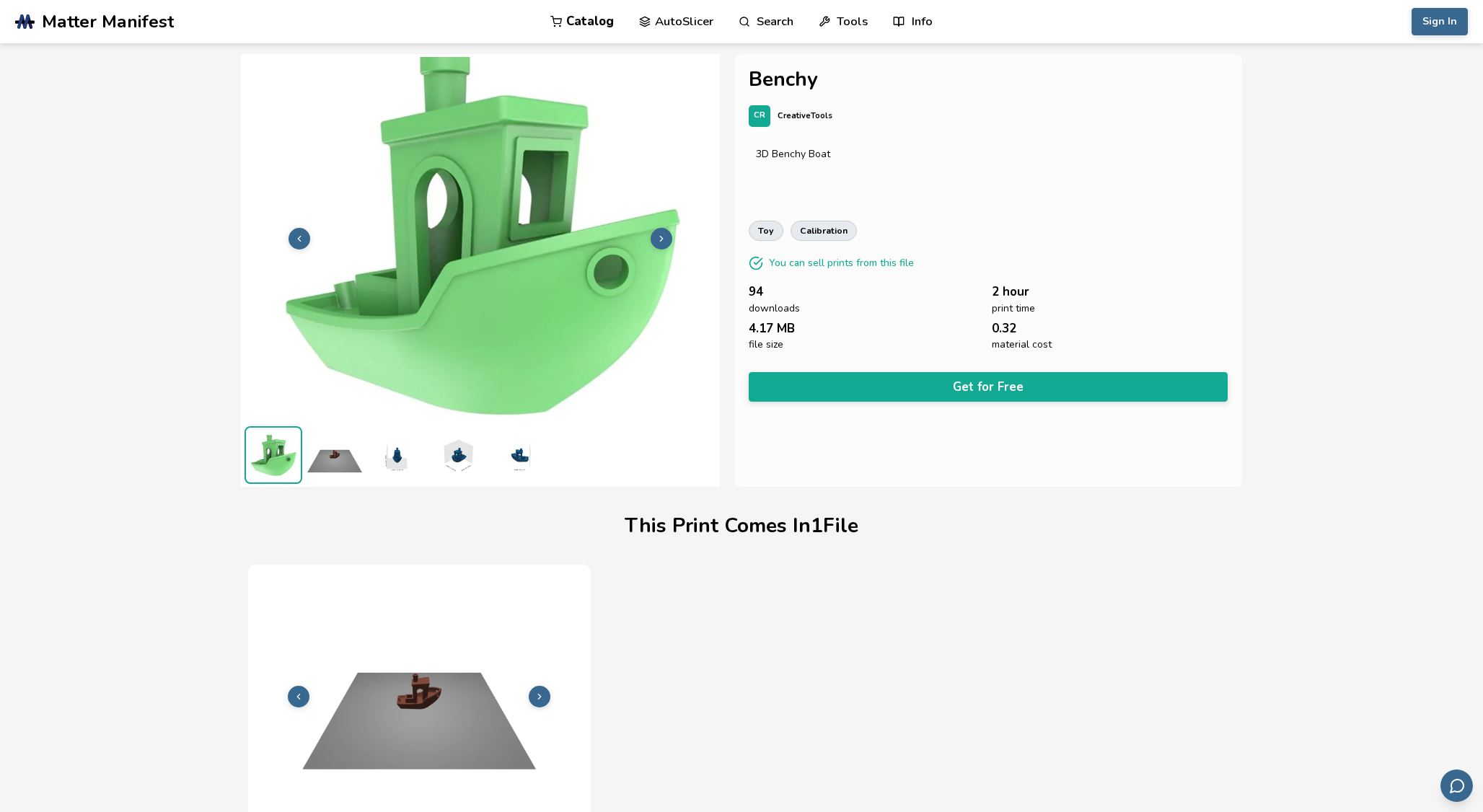
click at [150, 22] on span "Matter Manifest" at bounding box center [108, 22] width 132 height 20
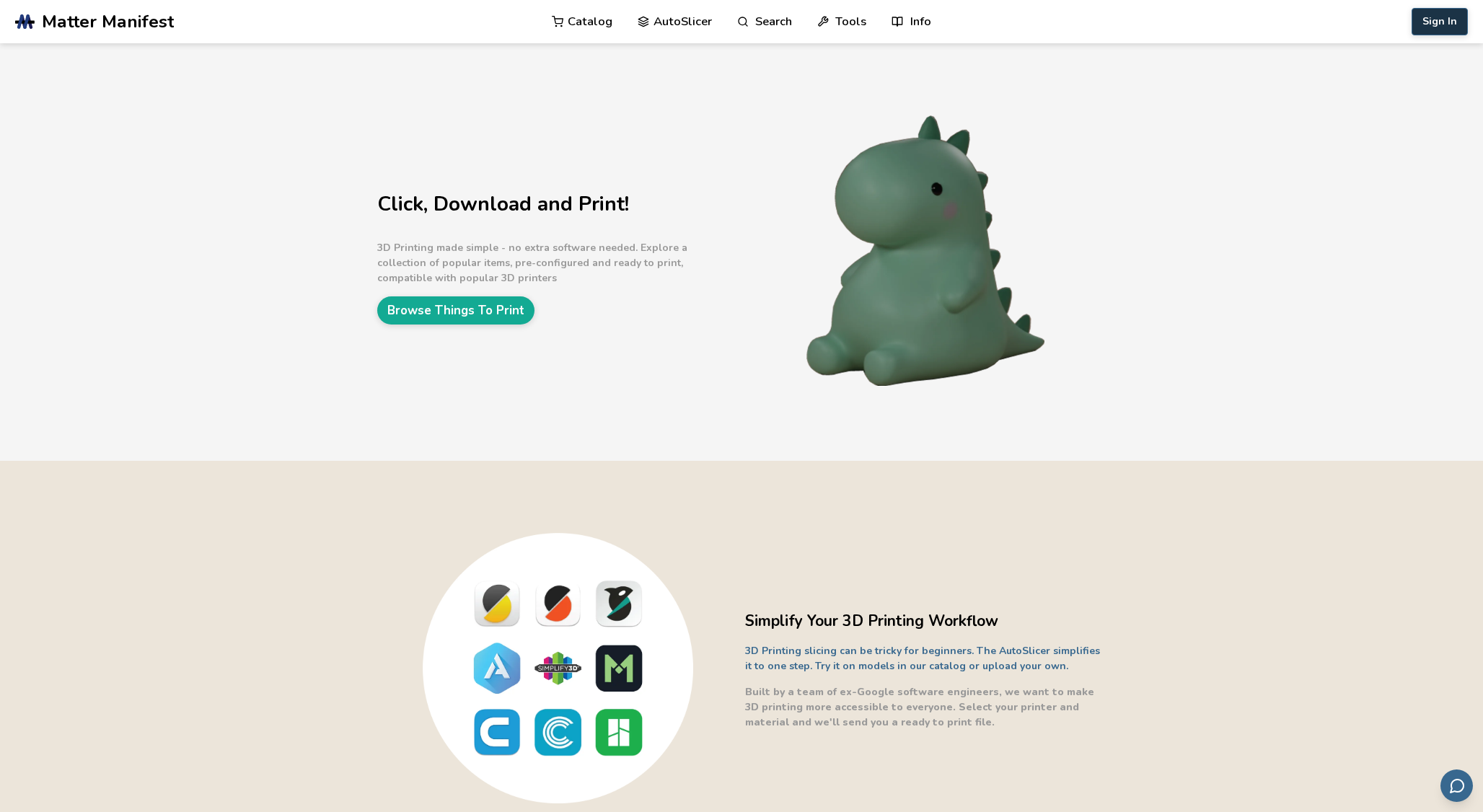
click at [1448, 26] on button "Sign In" at bounding box center [1439, 22] width 56 height 28
click at [658, 23] on link "AutoSlicer" at bounding box center [674, 22] width 74 height 43
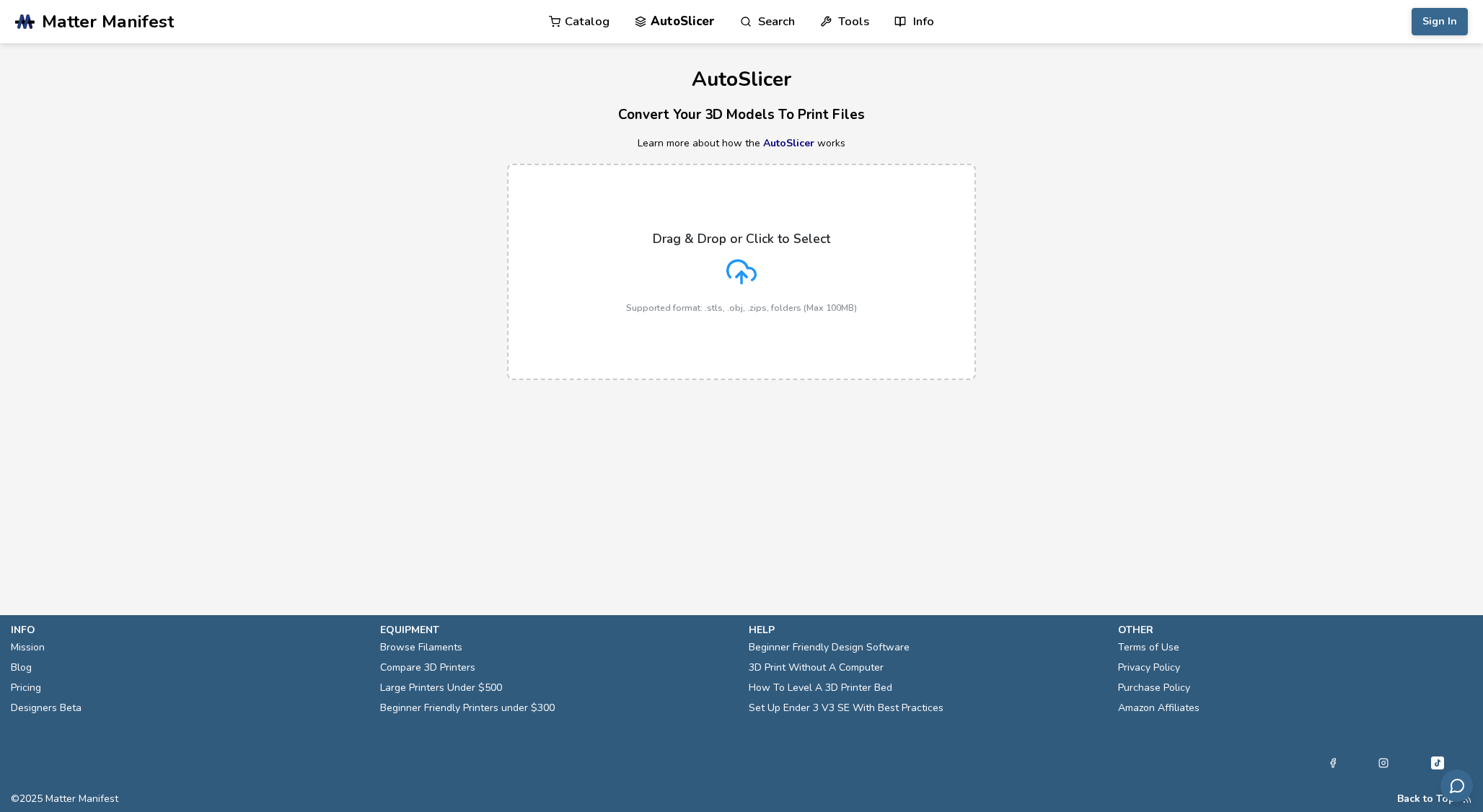
click at [108, 22] on span "Matter Manifest" at bounding box center [108, 22] width 132 height 20
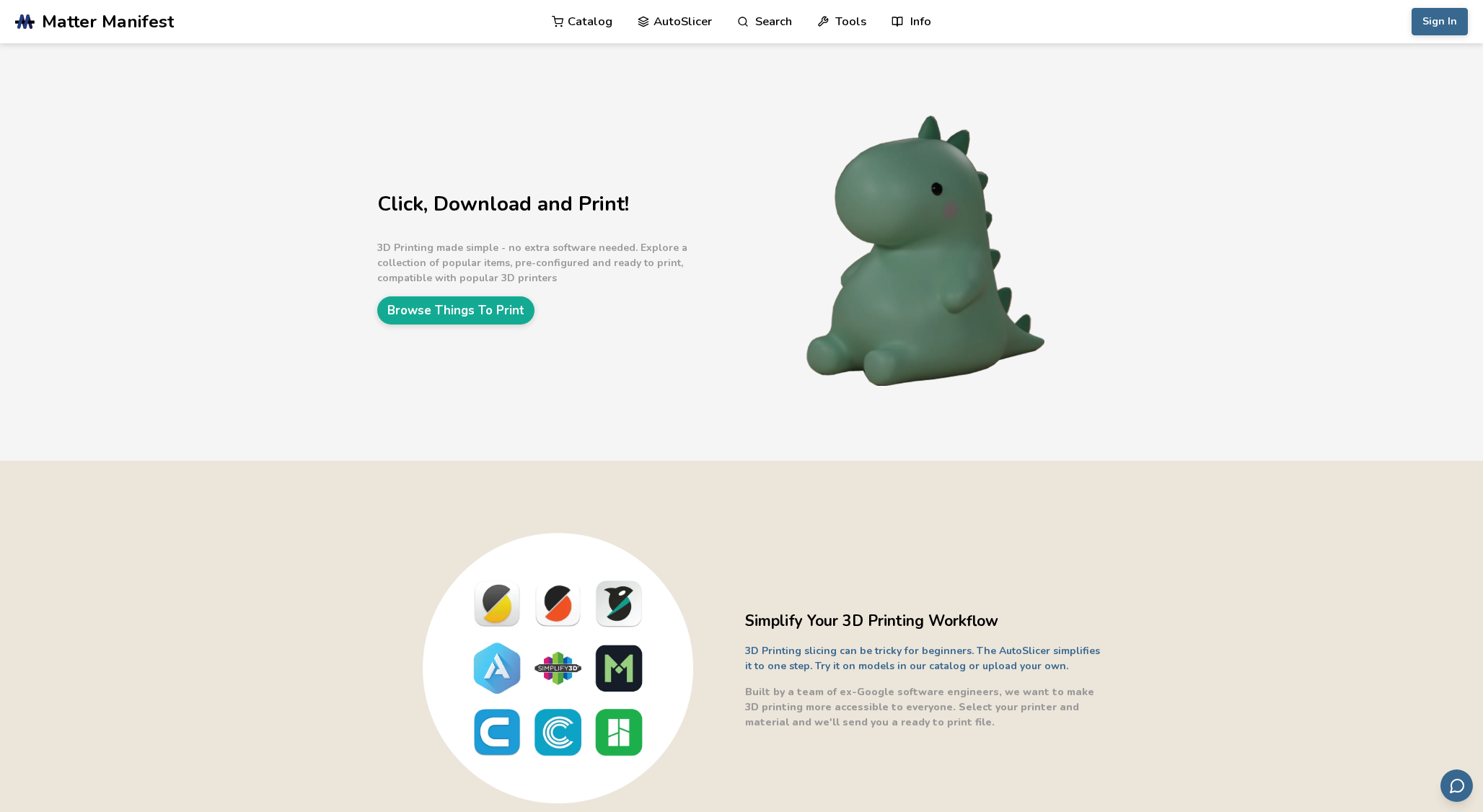
click at [691, 18] on link "AutoSlicer" at bounding box center [674, 22] width 74 height 43
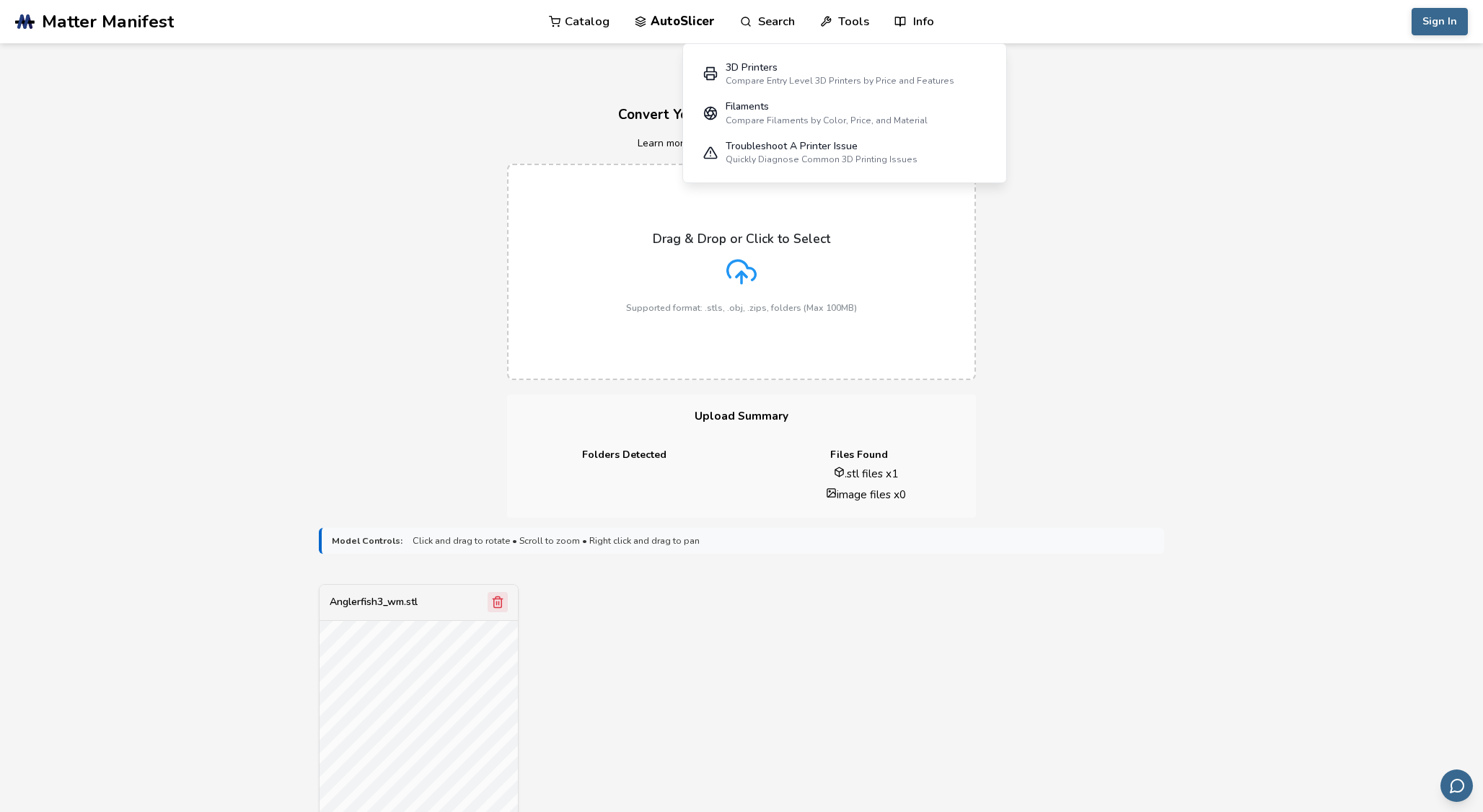
click at [503, 601] on icon "Remove model" at bounding box center [498, 602] width 13 height 13
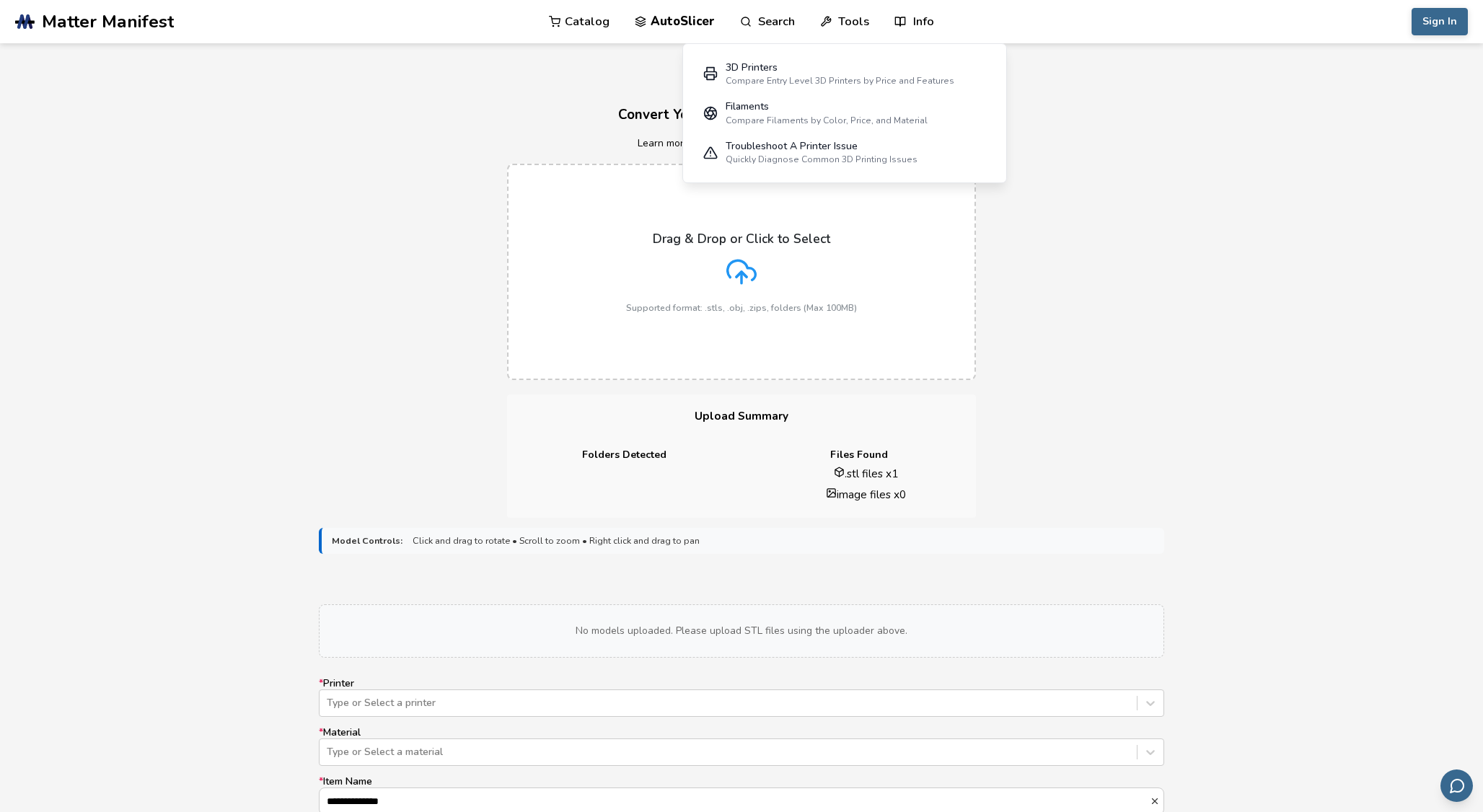
click at [578, 21] on link "Catalog" at bounding box center [579, 22] width 61 height 43
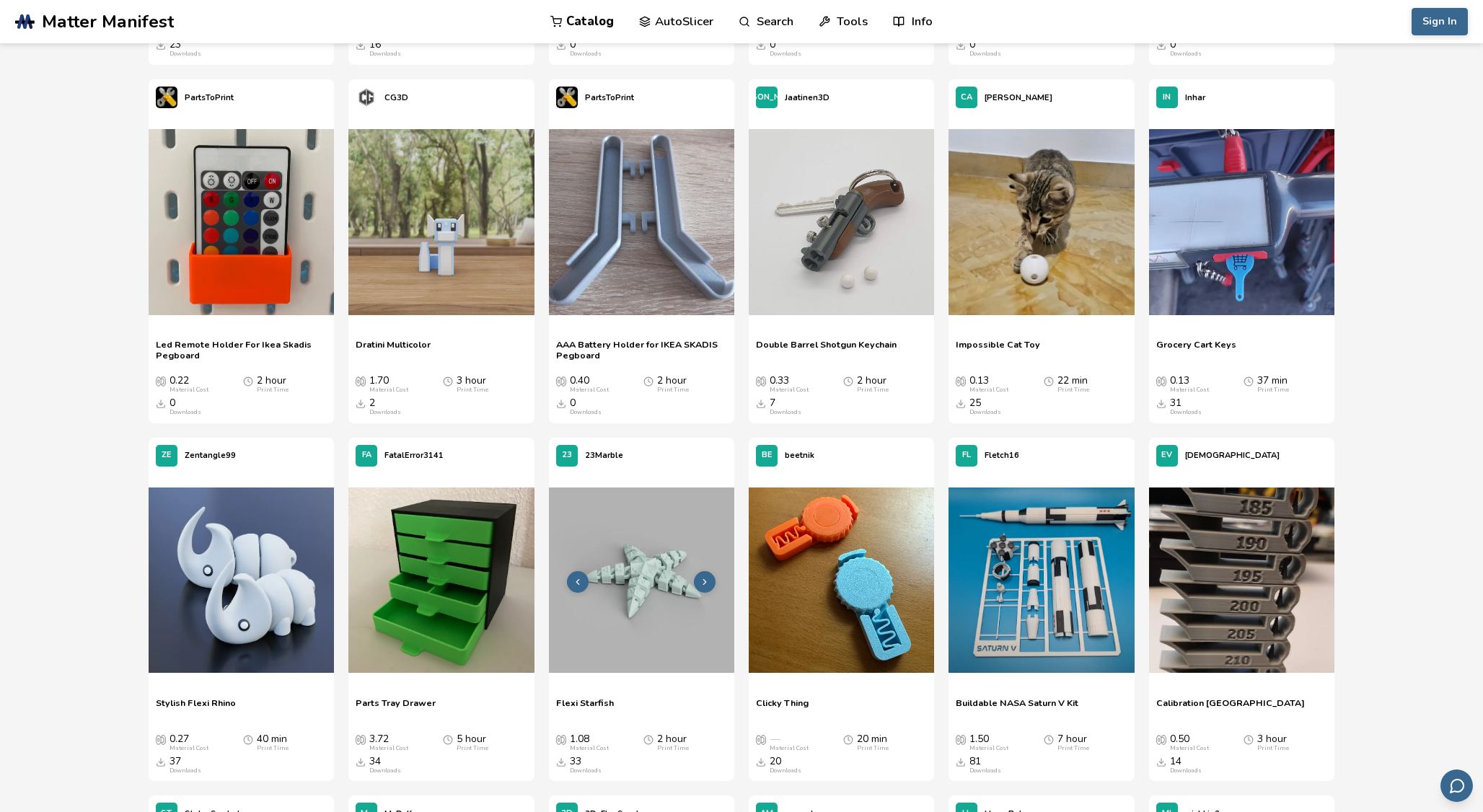
scroll to position [4037, 0]
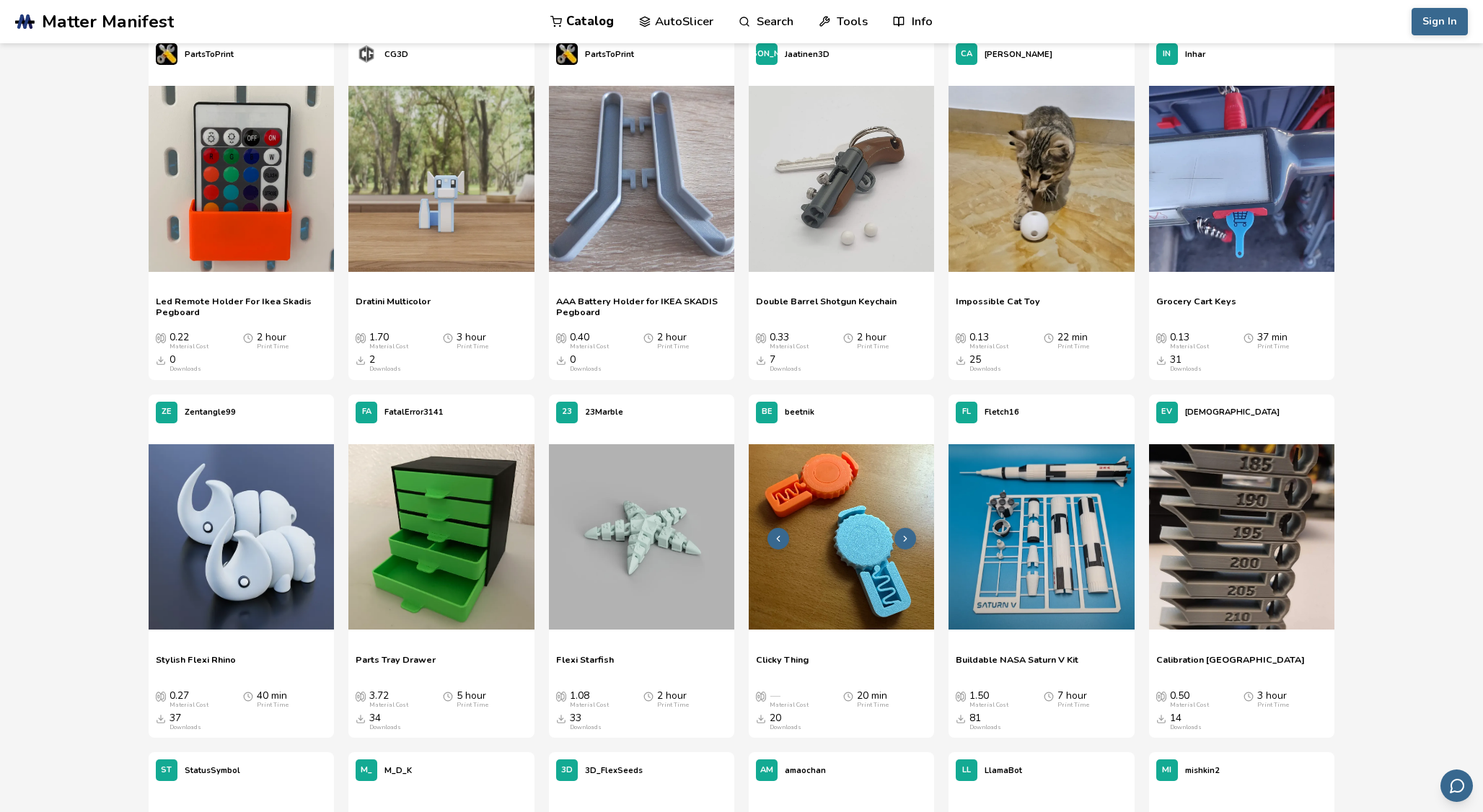
click at [827, 492] on img at bounding box center [841, 537] width 185 height 185
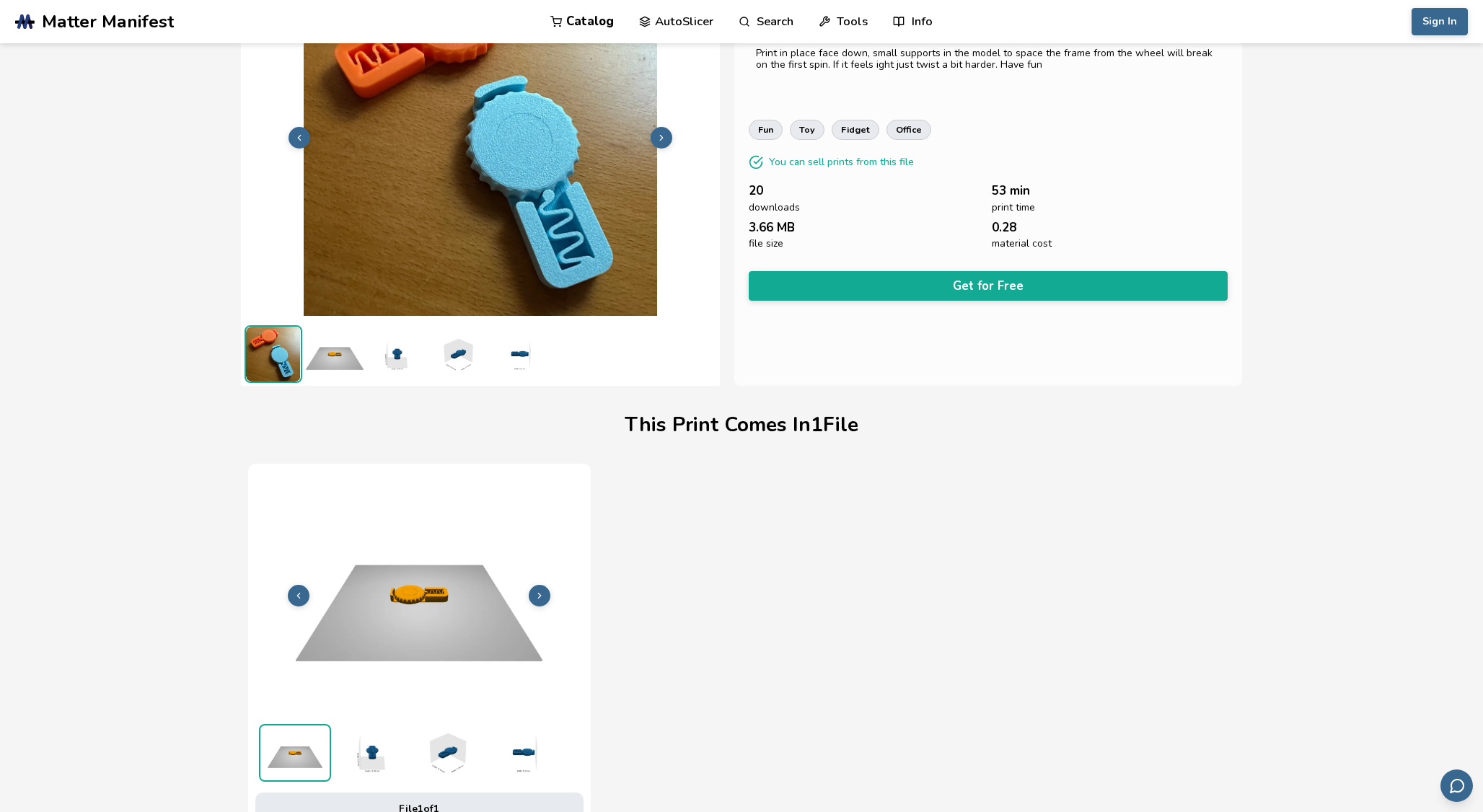
scroll to position [95, 0]
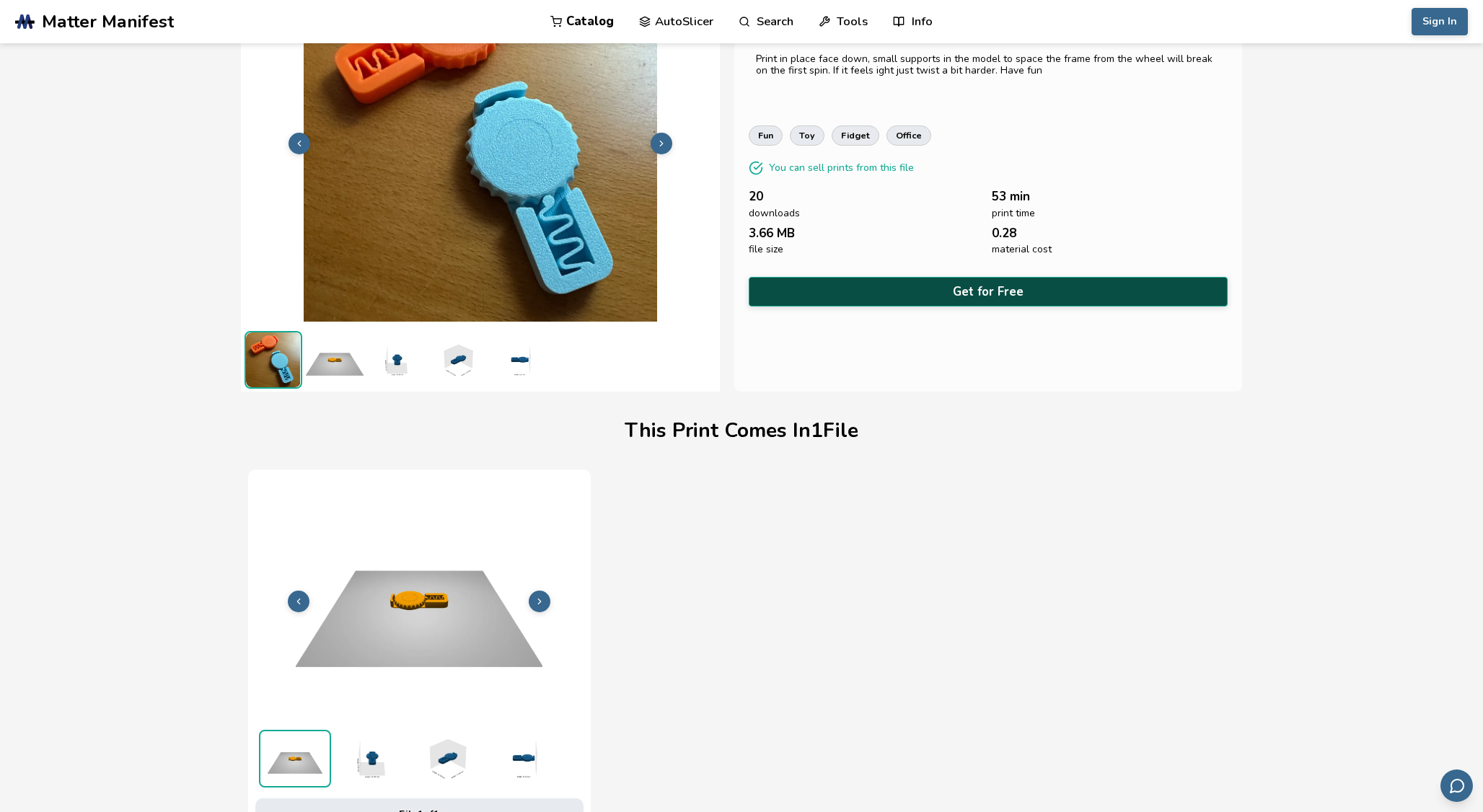
click at [866, 290] on button "Get for Free" at bounding box center [988, 291] width 479 height 29
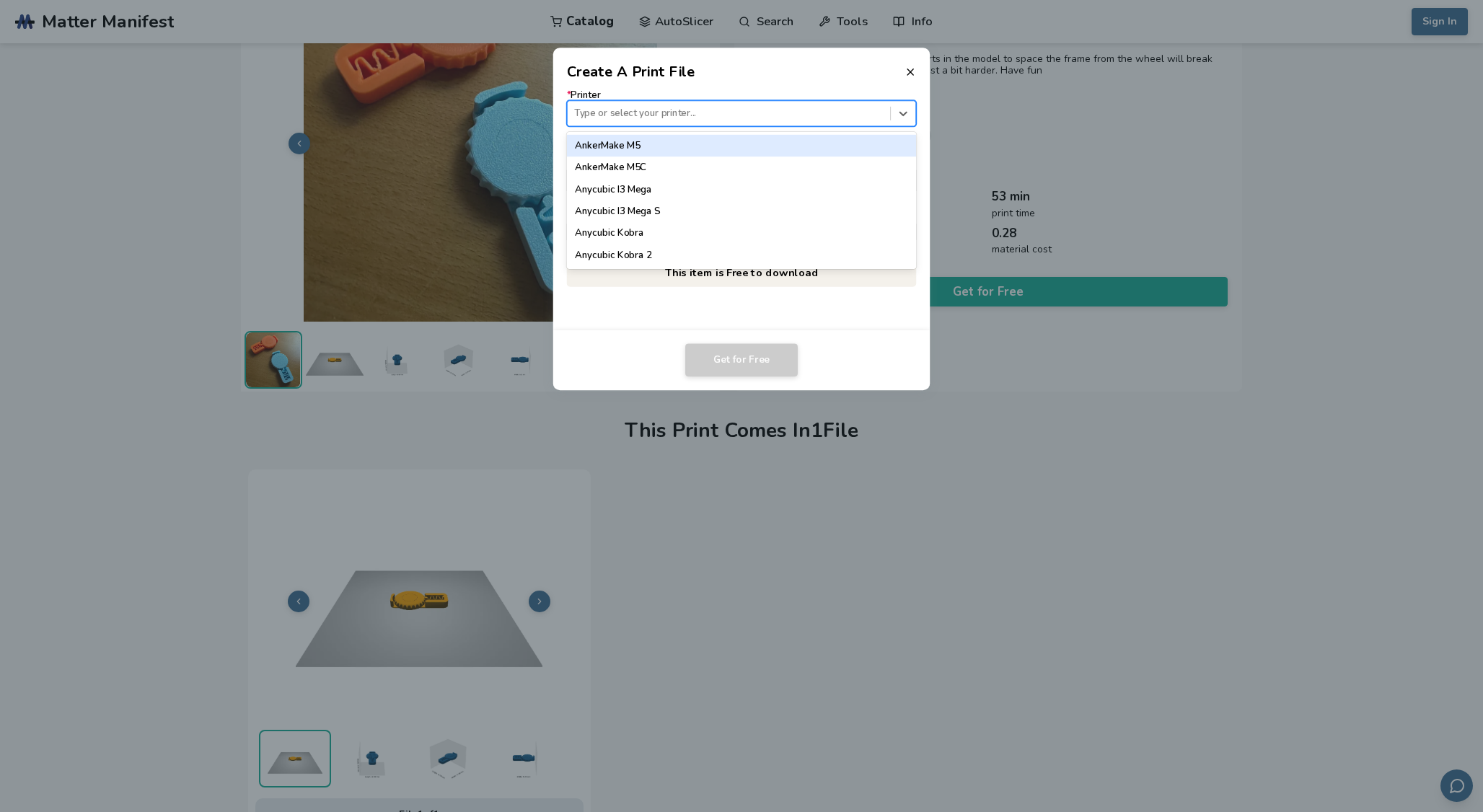
click at [737, 121] on div "Type or select your printer..." at bounding box center [728, 113] width 322 height 19
click at [721, 71] on header "Create A Print File" at bounding box center [742, 65] width 377 height 35
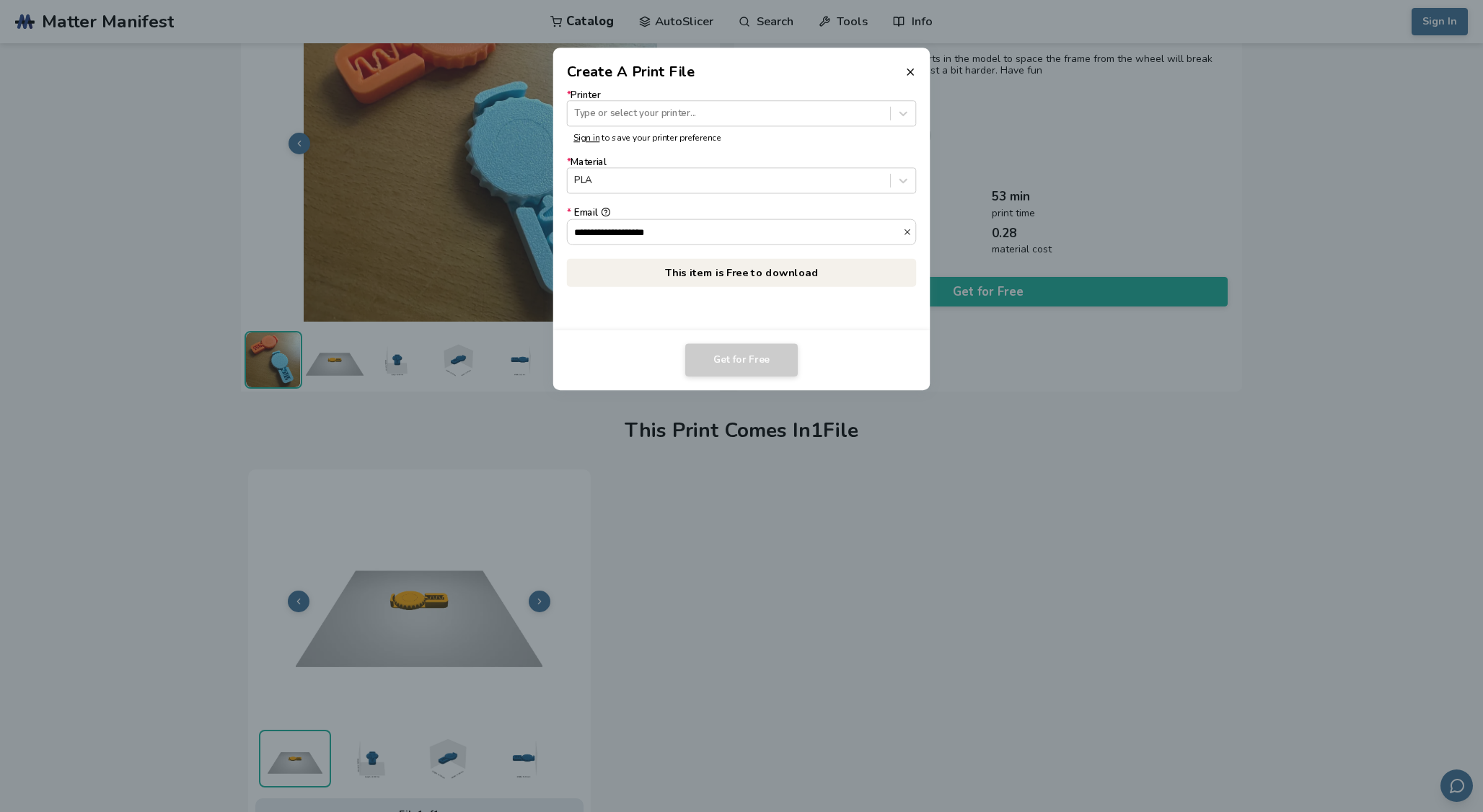
click at [588, 136] on link "Sign in" at bounding box center [586, 138] width 26 height 12
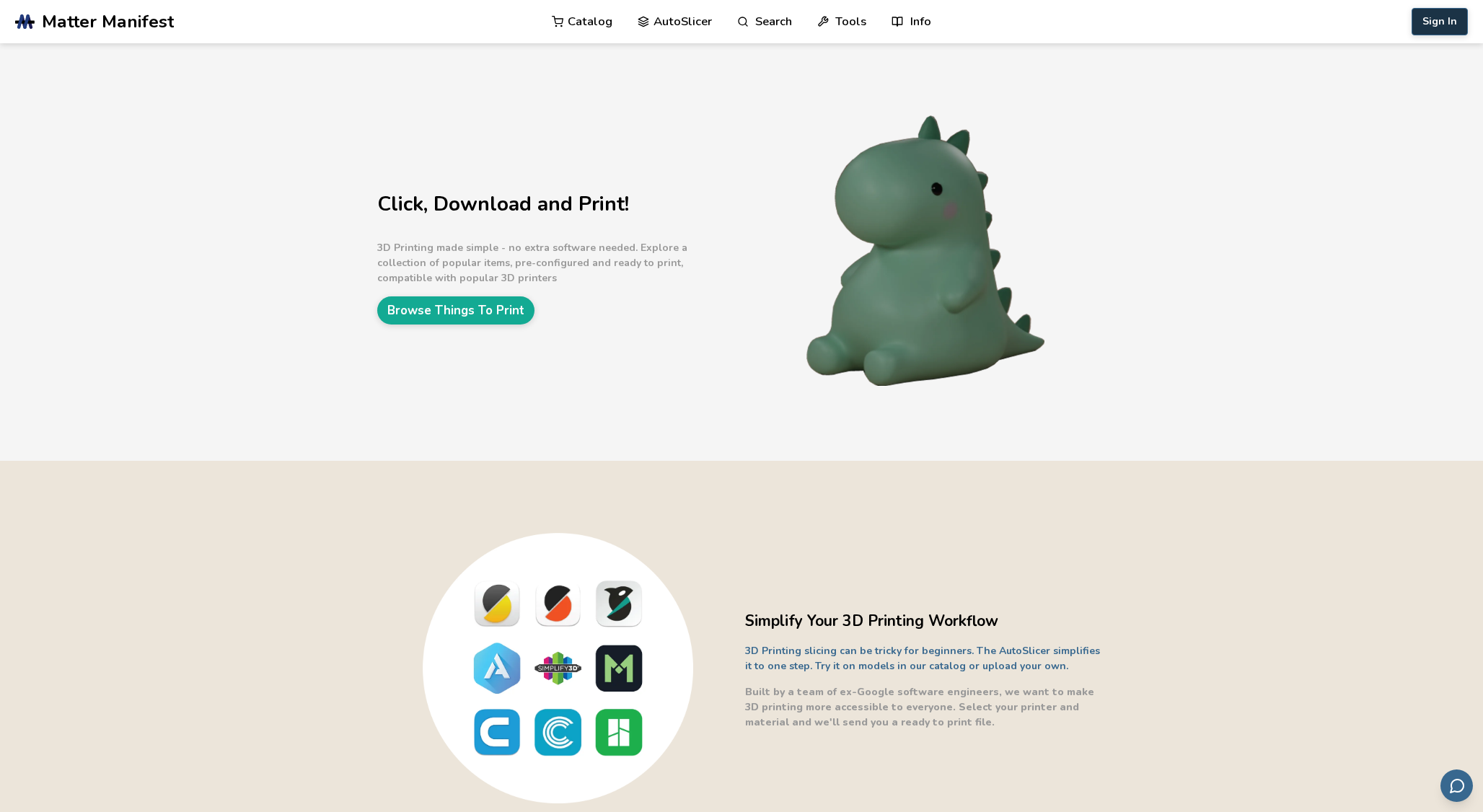
click at [1445, 25] on button "Sign In" at bounding box center [1439, 22] width 56 height 28
click at [505, 309] on link "Browse Things To Print" at bounding box center [455, 310] width 157 height 28
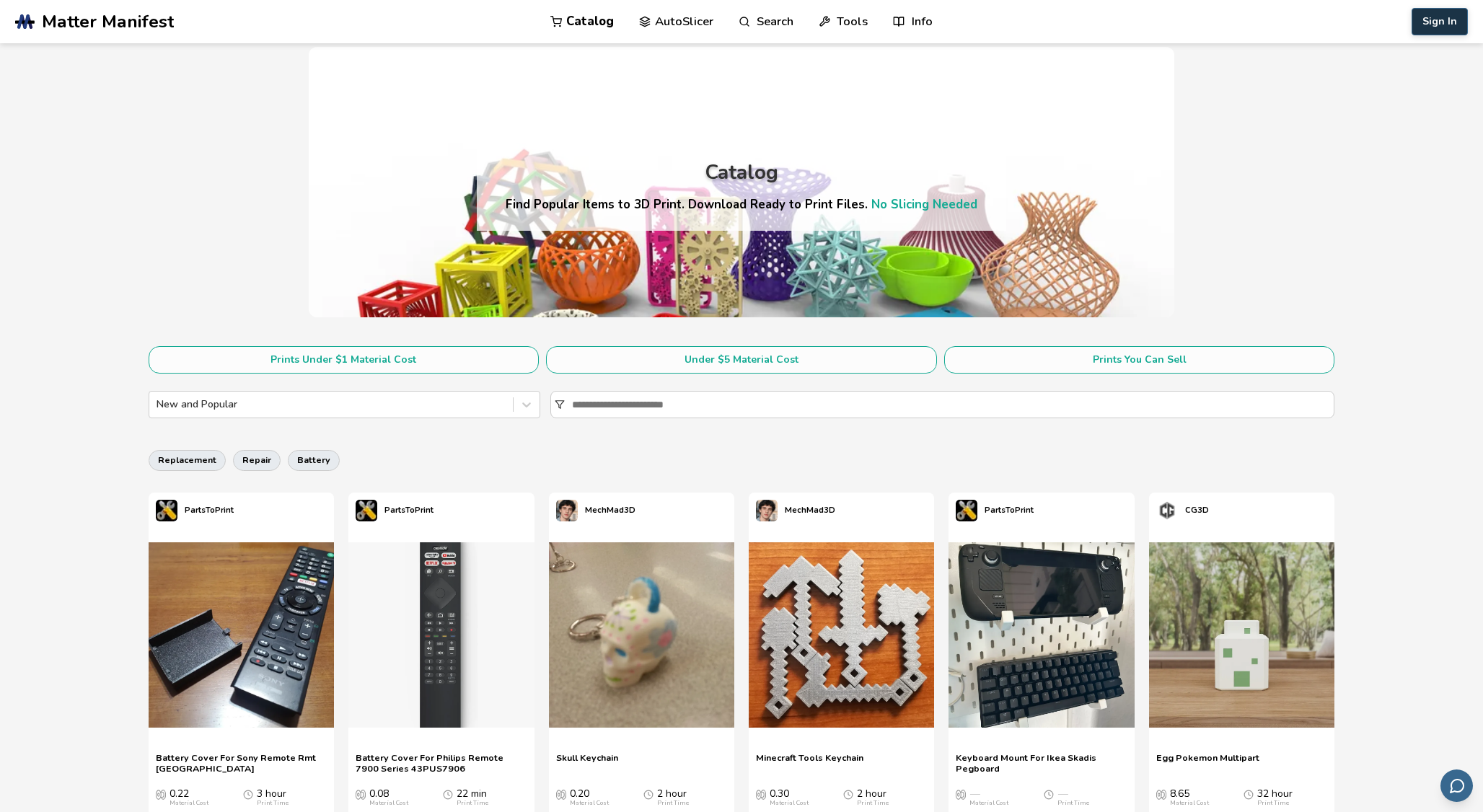
click at [1431, 20] on button "Sign In" at bounding box center [1439, 22] width 56 height 28
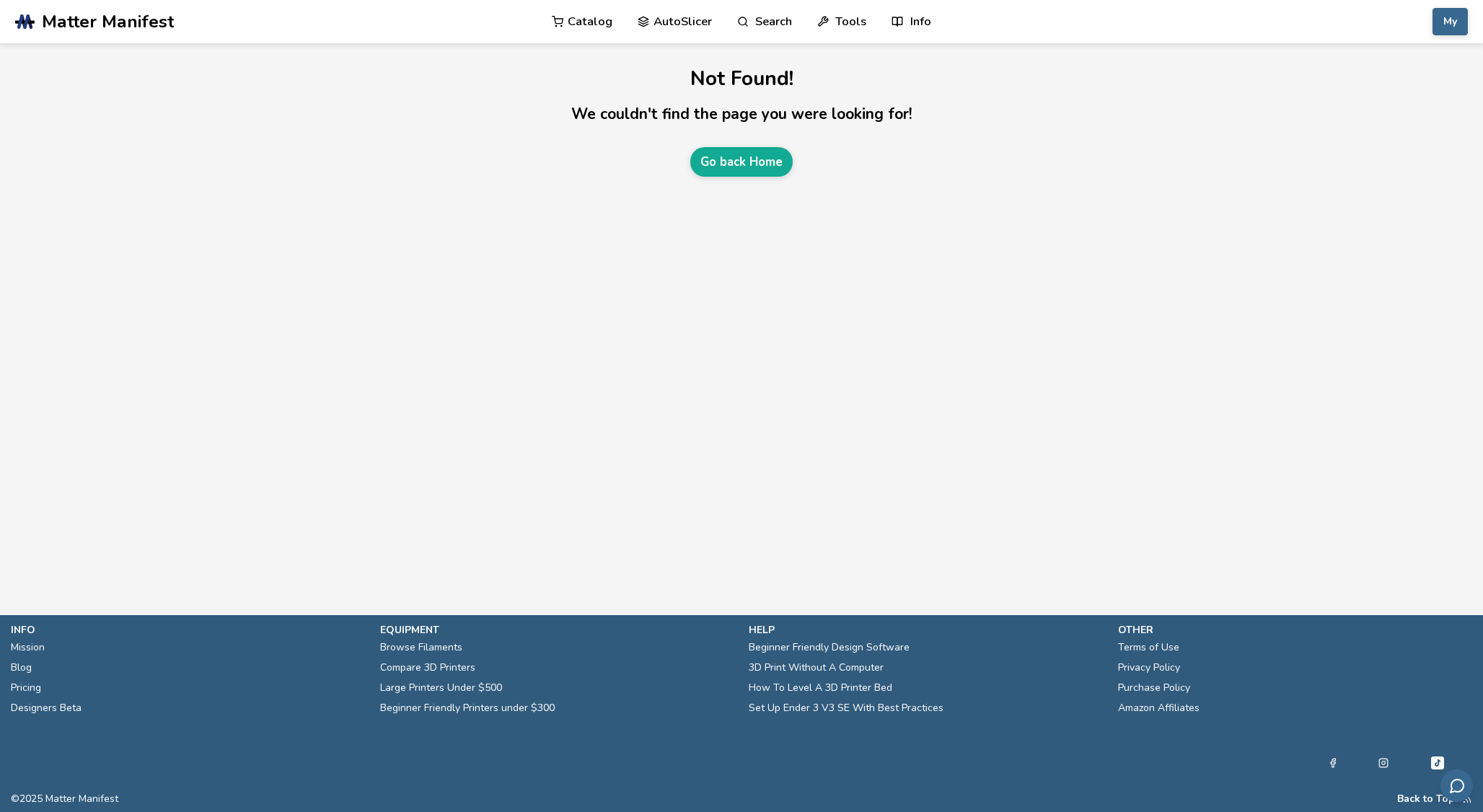
click at [1063, 228] on main "Not Found! We couldn't find the page you were looking for! Go back Home" at bounding box center [742, 286] width 1483 height 572
click at [593, 23] on link "Catalog" at bounding box center [581, 22] width 61 height 43
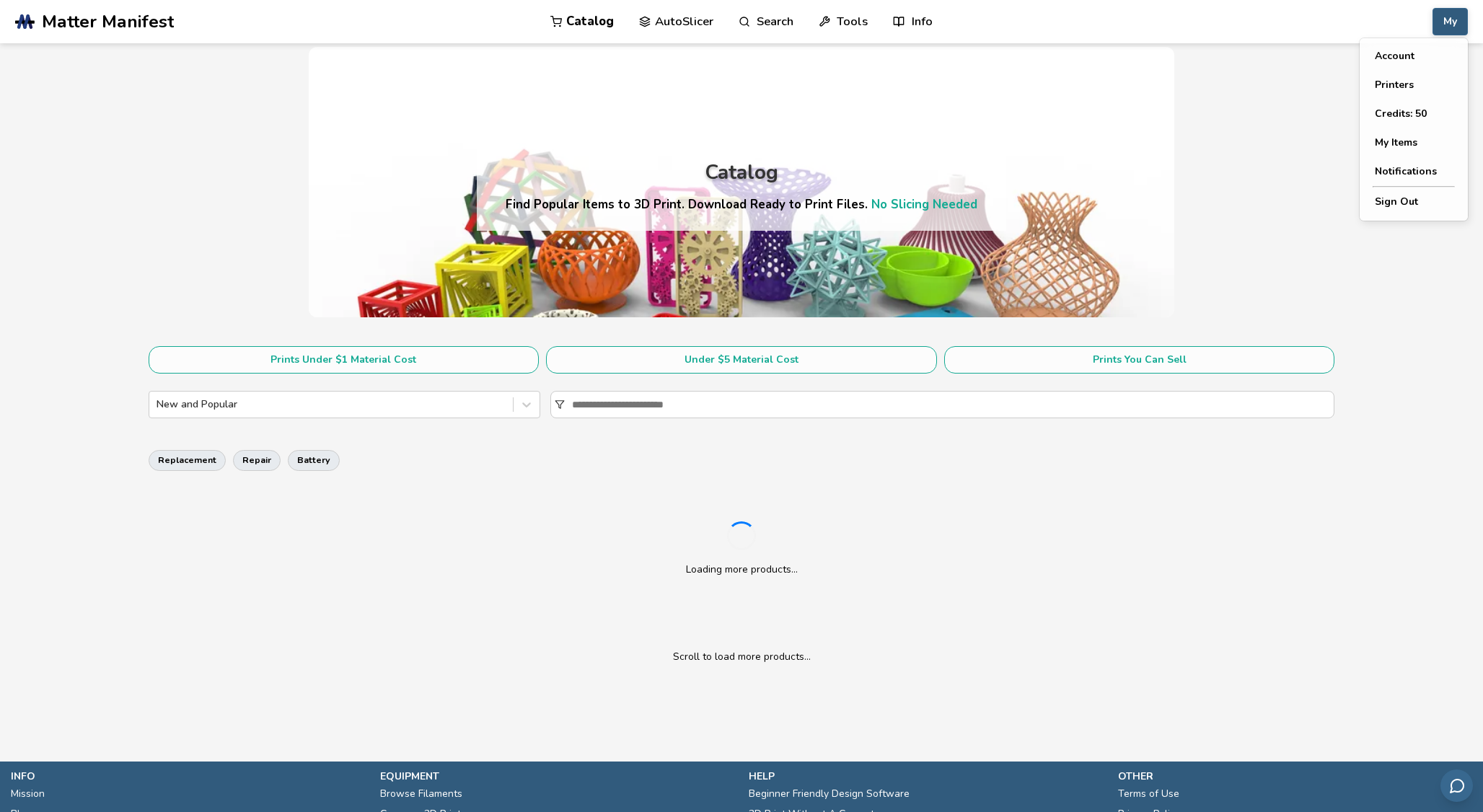
click at [1457, 20] on button "My" at bounding box center [1450, 22] width 35 height 28
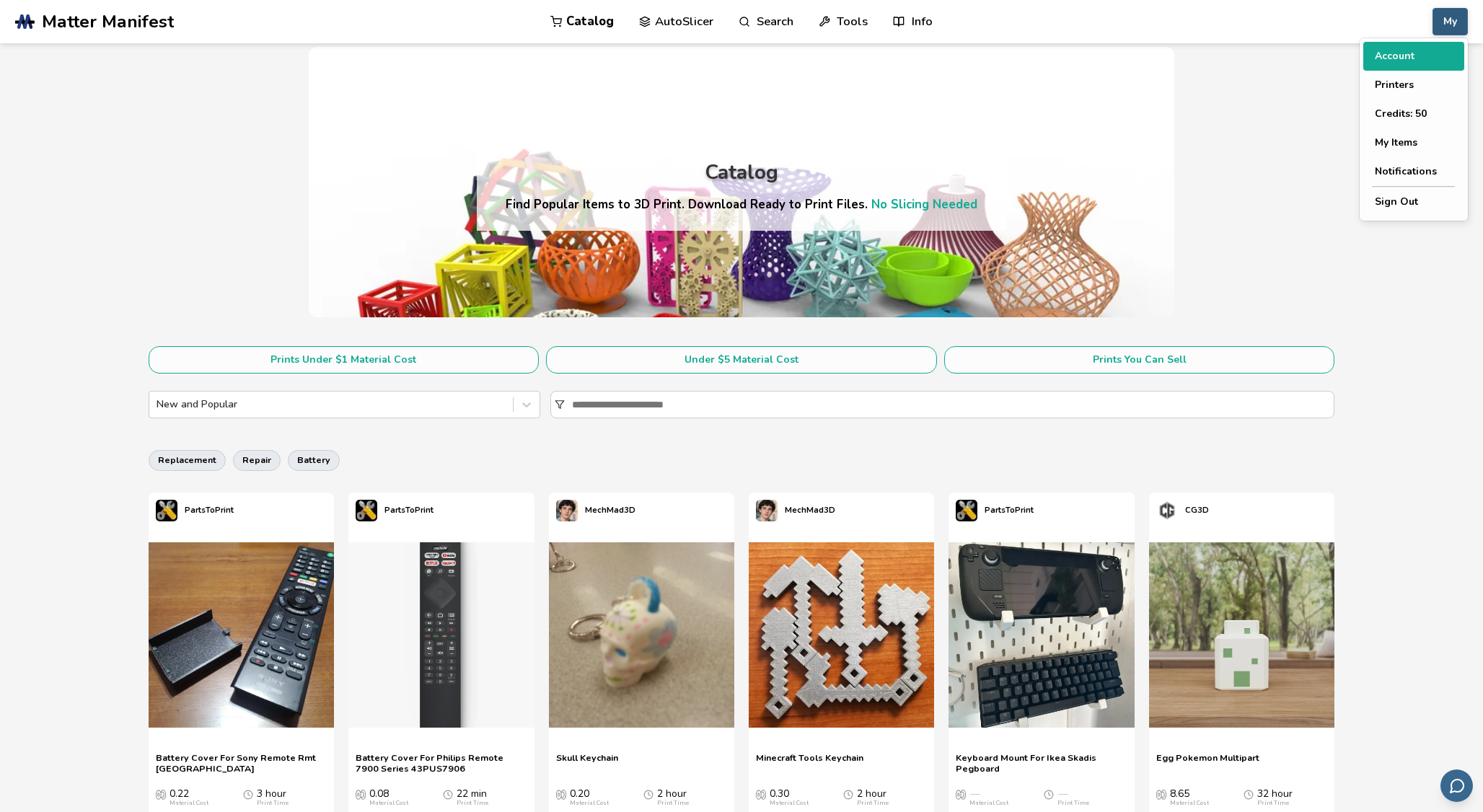
click at [1424, 50] on button "Account" at bounding box center [1413, 56] width 101 height 29
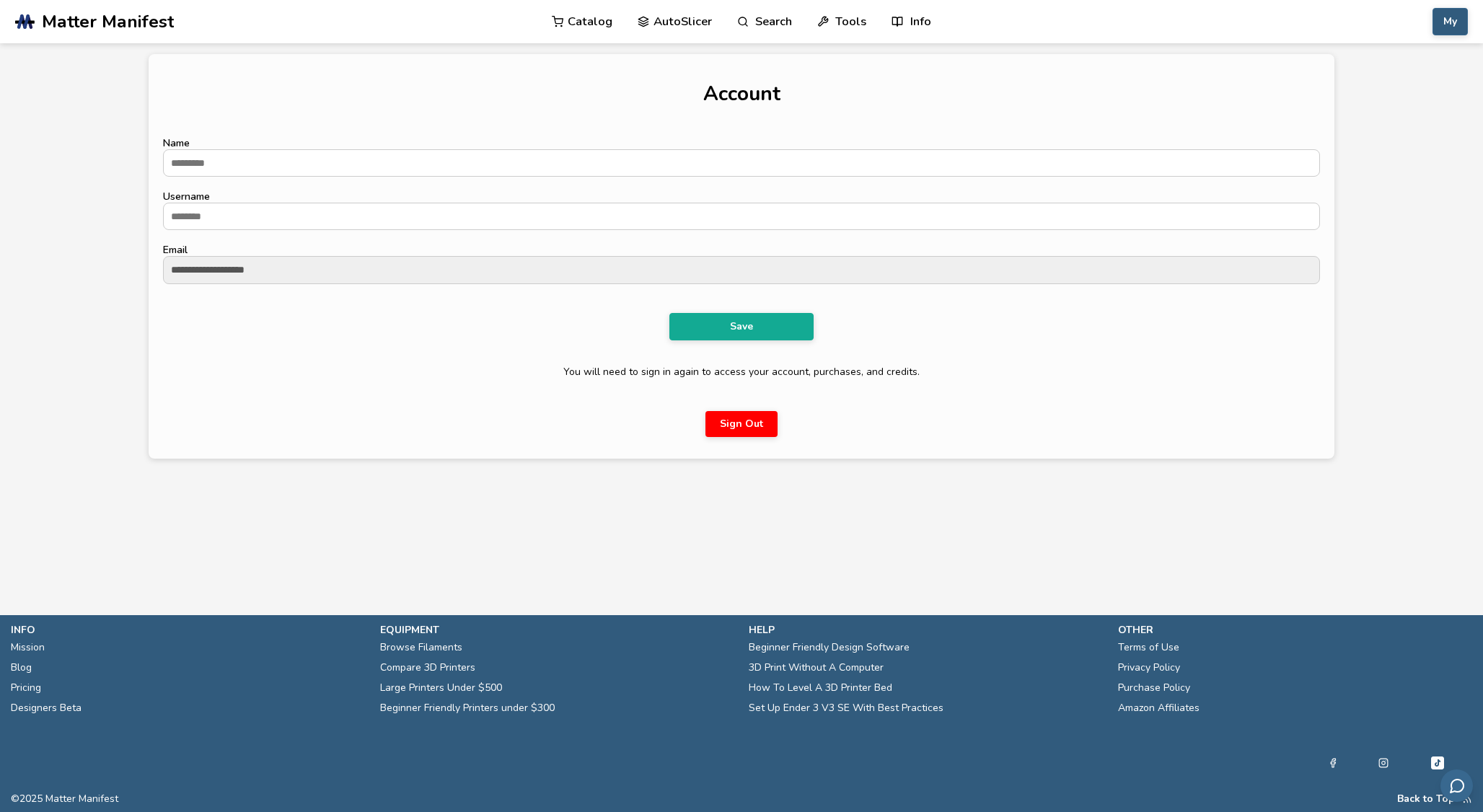
click at [1451, 26] on button "My" at bounding box center [1450, 22] width 35 height 28
click at [1425, 91] on button "Printers" at bounding box center [1413, 85] width 101 height 29
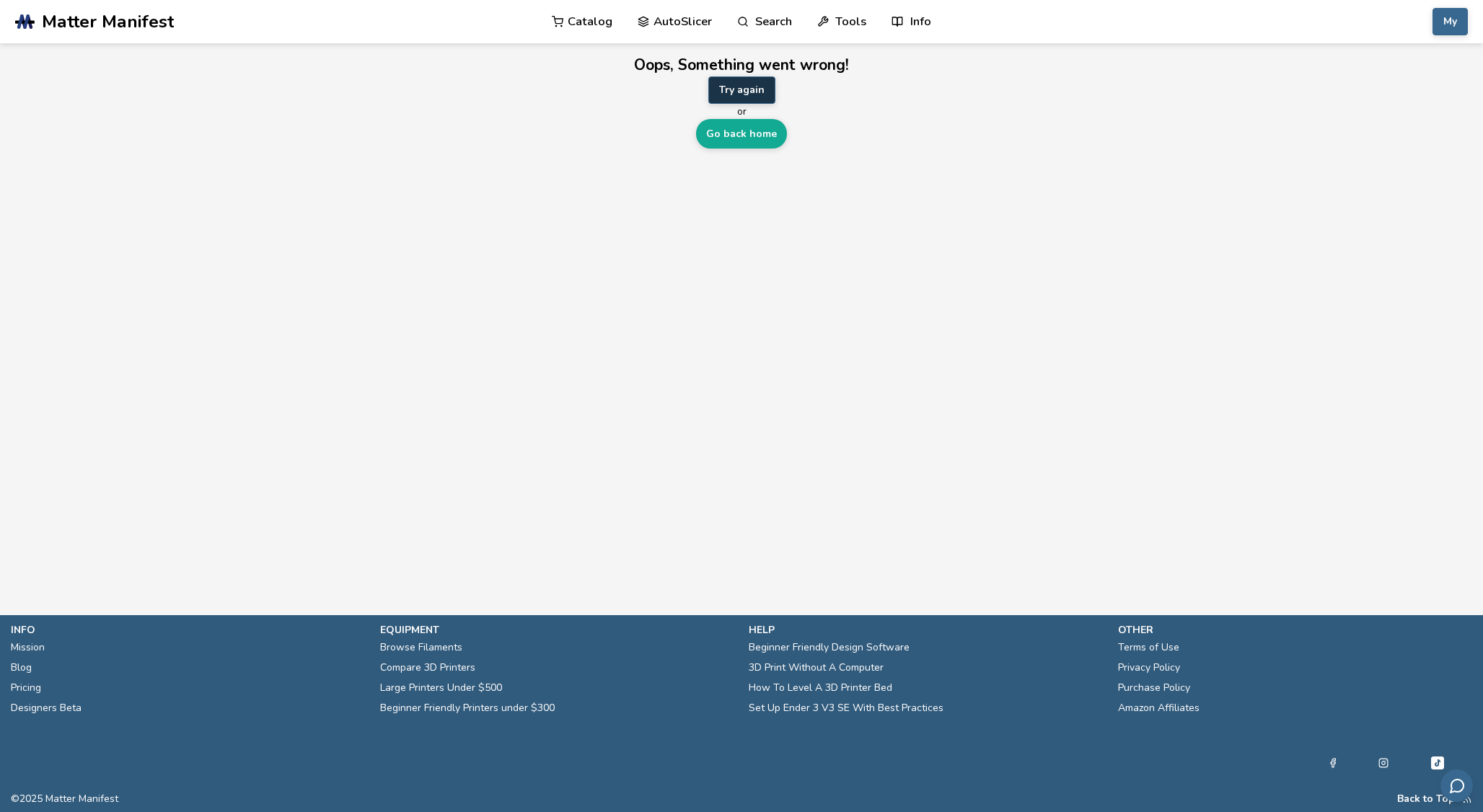
click at [756, 85] on button "Try again" at bounding box center [742, 90] width 67 height 28
click at [747, 138] on link "Go back home" at bounding box center [741, 133] width 91 height 29
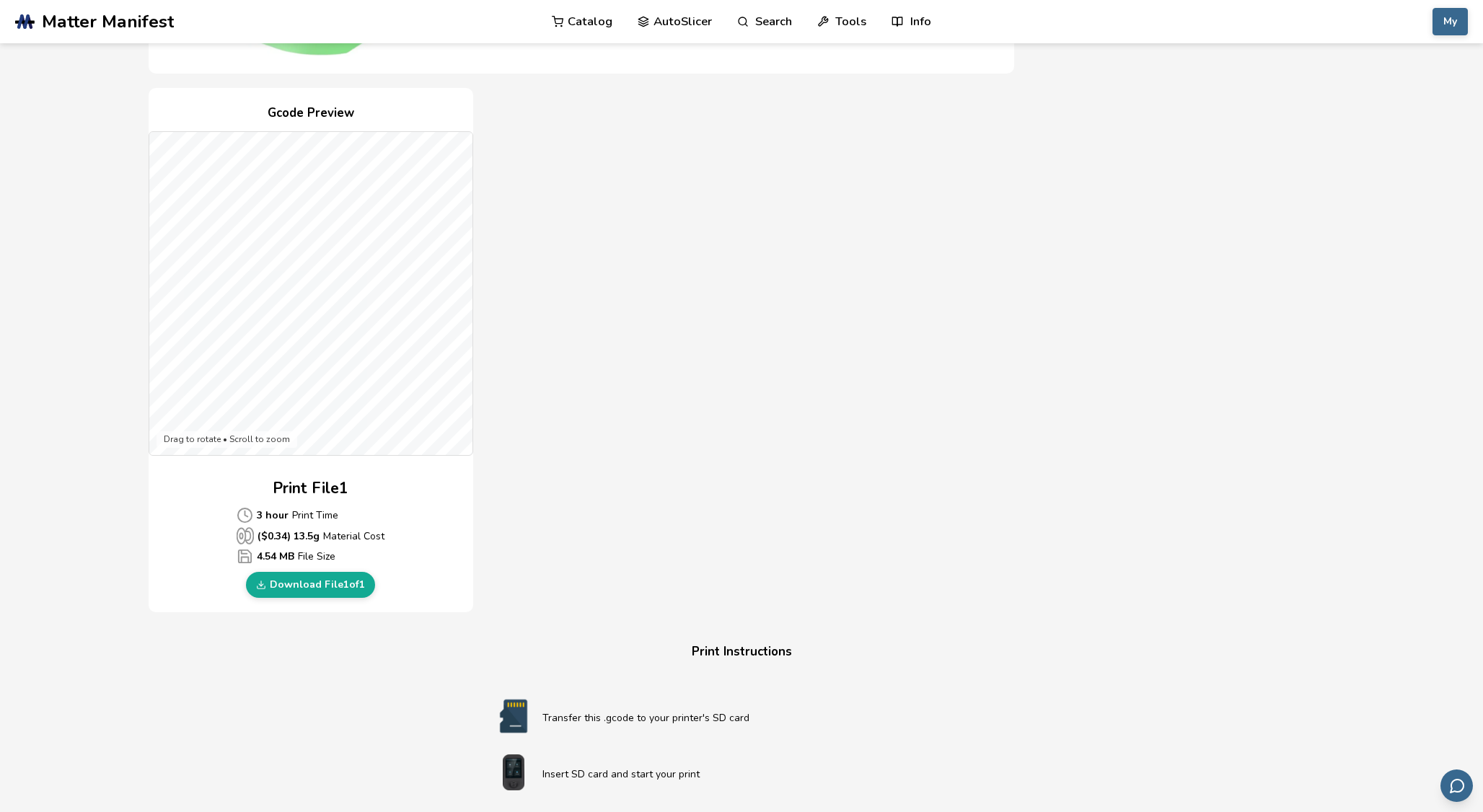
scroll to position [234, 0]
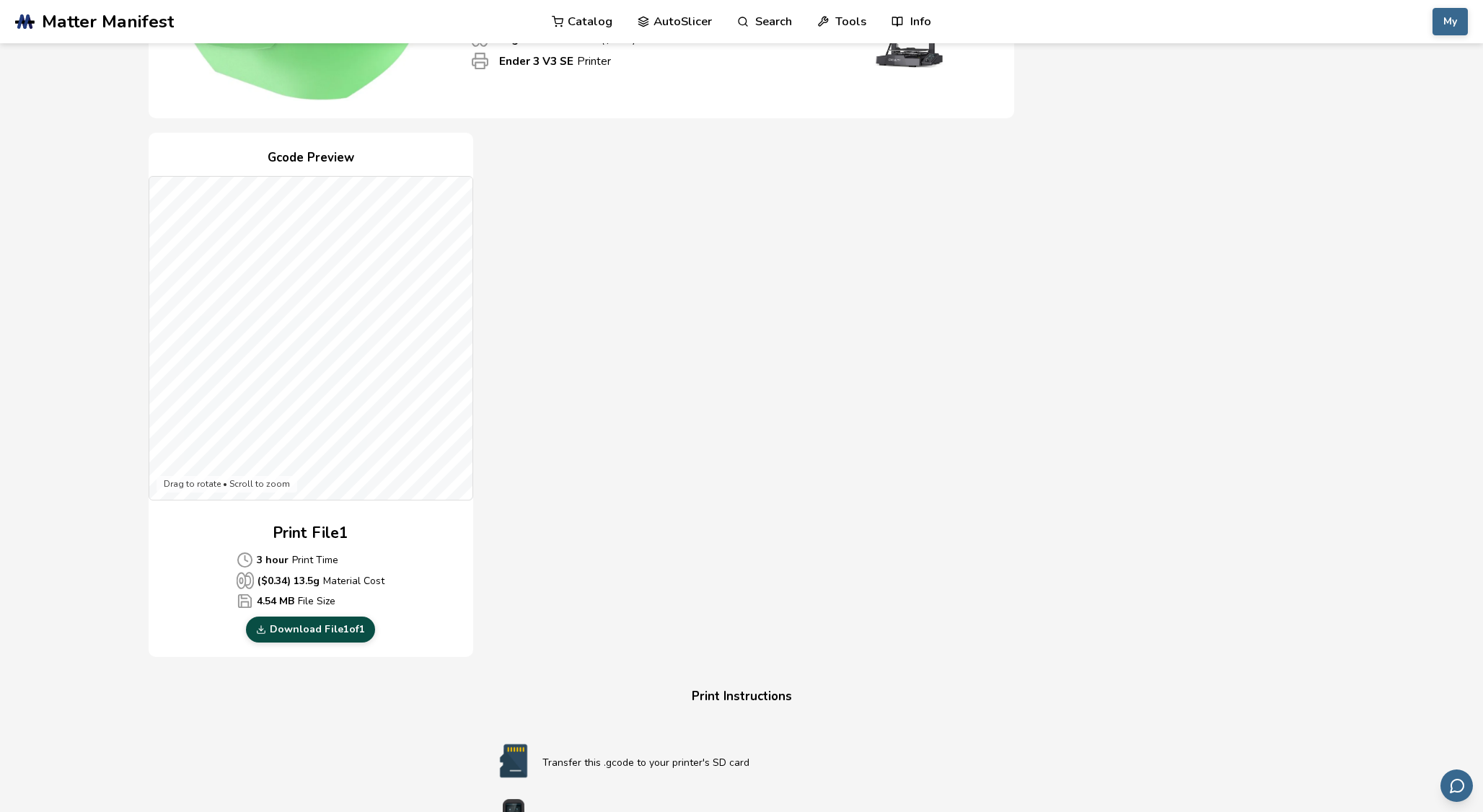
click at [358, 629] on link "Download File 1 of 1" at bounding box center [310, 629] width 129 height 26
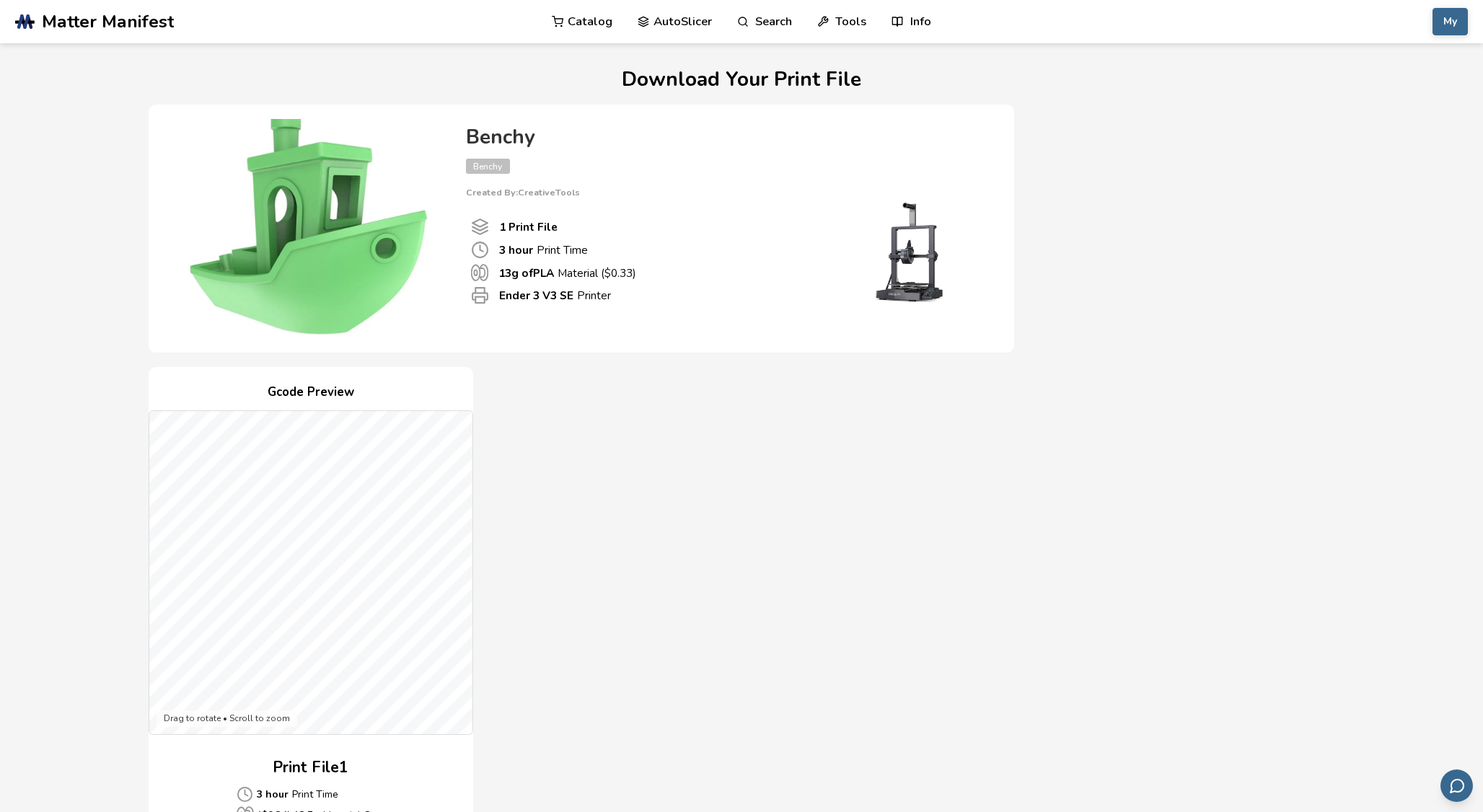
scroll to position [0, 0]
click at [157, 24] on span "Matter Manifest" at bounding box center [108, 22] width 132 height 20
